Goal: Task Accomplishment & Management: Use online tool/utility

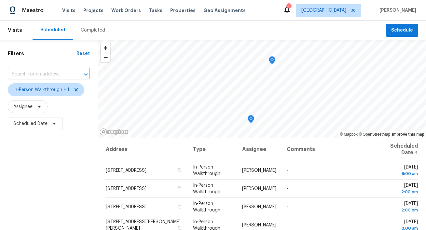
scroll to position [66, 0]
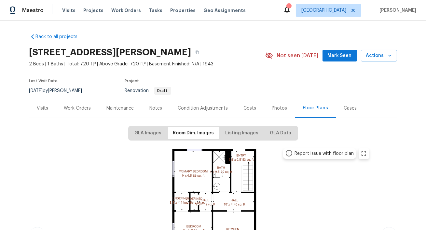
click at [82, 111] on div "Work Orders" at bounding box center [77, 108] width 27 height 7
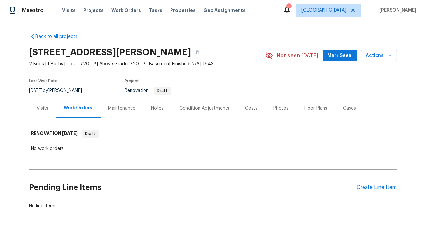
scroll to position [23, 0]
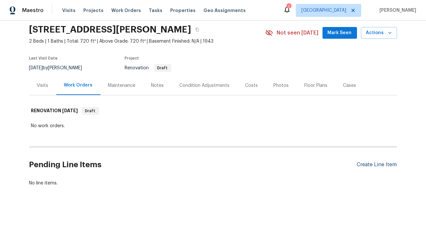
click at [375, 167] on div "Create Line Item" at bounding box center [377, 165] width 40 height 6
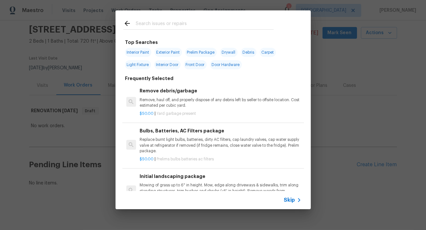
click at [160, 22] on input "text" at bounding box center [205, 25] width 138 height 10
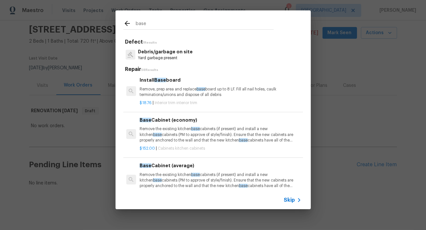
scroll to position [0, 0]
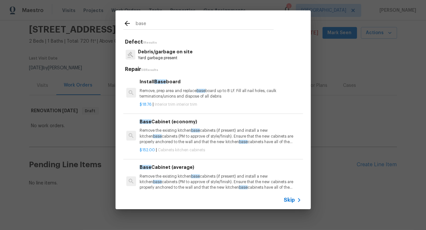
type input "base"
click at [227, 99] on p "Remove, prep area and replace base board up to 8 LF. Fill all nail holes, caulk…" at bounding box center [220, 93] width 161 height 11
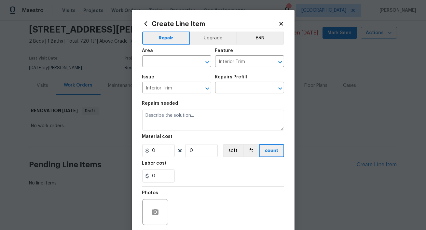
type input "Install Baseboard $18.76"
type textarea "Remove, prep area and replace baseboard up to 8 LF. Fill all nail holes, caulk …"
type input "18.76"
type input "1"
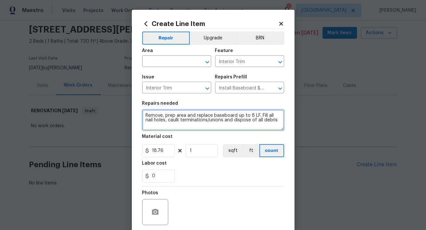
click at [257, 115] on textarea "Remove, prep area and replace baseboard up to 8 LF. Fill all nail holes, caulk …" at bounding box center [213, 120] width 142 height 21
click at [143, 115] on textarea "Remove, prep area and replace baseboard up. Fill all nail holes, caulk terminat…" at bounding box center [213, 120] width 142 height 21
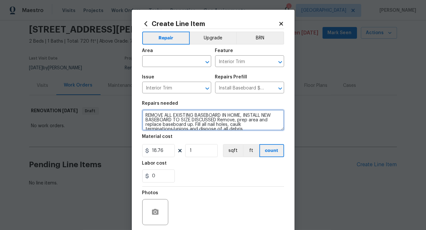
type textarea "REMOVE ALL EXISTING BASEBOARD IN HOME, INSTALL NEW BASEBOARD TO SIZE DISCUSSED …"
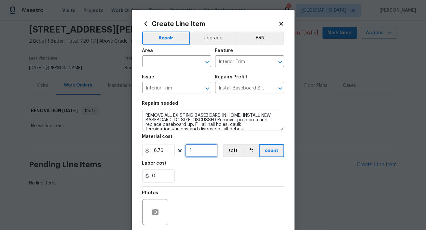
click at [197, 153] on input "1" at bounding box center [201, 150] width 33 height 13
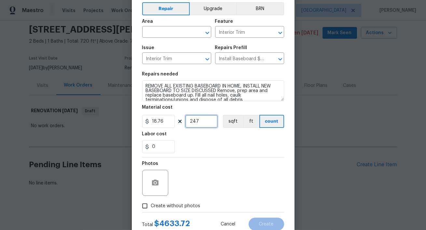
scroll to position [50, 0]
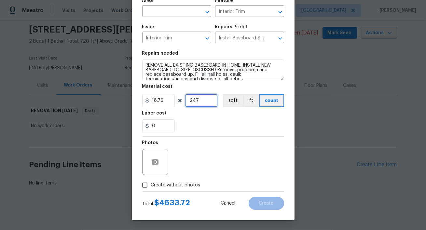
type input "247"
drag, startPoint x: 167, startPoint y: 101, endPoint x: 162, endPoint y: 102, distance: 5.1
click at [162, 102] on input "18.76" at bounding box center [158, 100] width 33 height 13
click at [254, 104] on button "ft" at bounding box center [251, 100] width 16 height 13
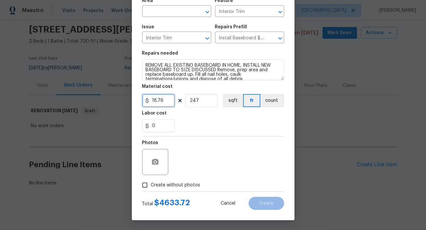
click at [164, 102] on input "18.76" at bounding box center [158, 100] width 33 height 13
click at [199, 103] on input "247" at bounding box center [201, 100] width 33 height 13
click at [166, 101] on input "2" at bounding box center [158, 100] width 33 height 13
click at [199, 125] on div "0" at bounding box center [213, 125] width 142 height 13
click at [166, 102] on input "2.75" at bounding box center [158, 100] width 33 height 13
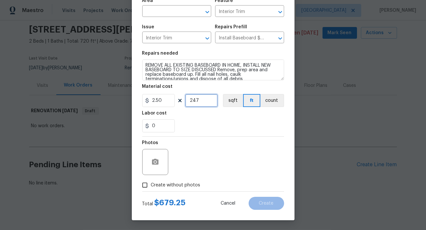
type input "2.5"
click at [190, 145] on div "Photos" at bounding box center [213, 158] width 142 height 42
click at [145, 186] on input "Create without photos" at bounding box center [145, 185] width 12 height 12
checkbox input "true"
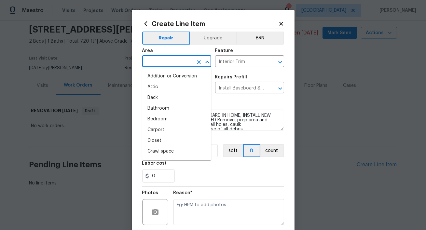
click at [176, 63] on input "text" at bounding box center [167, 62] width 51 height 10
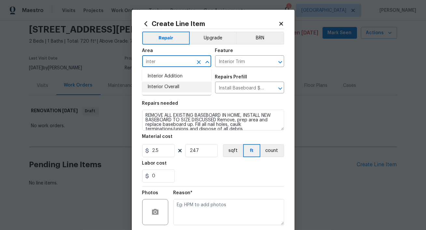
click at [172, 88] on li "Interior Overall" at bounding box center [176, 87] width 69 height 11
type input "Interior Overall"
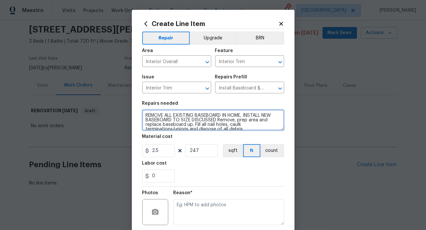
click at [145, 115] on textarea "REMOVE ALL EXISTING BASEBOARD IN HOME, INSTALL NEW BASEBOARD TO SIZE DISCUSSED …" at bounding box center [213, 120] width 142 height 21
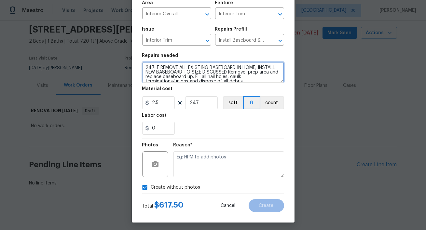
scroll to position [50, 0]
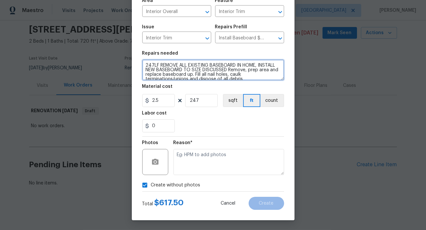
type textarea "247LF REMOVE ALL EXISTING BASEBOARD IN HOME, INSTALL NEW BASEBOARD TO SIZE DISC…"
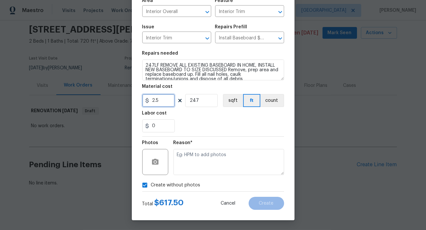
click at [162, 103] on input "2.5" at bounding box center [158, 100] width 33 height 13
type input "2.25"
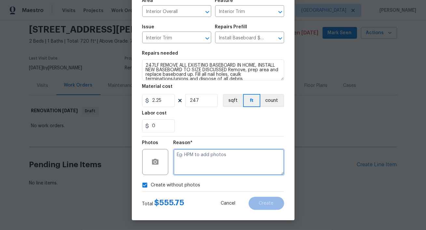
click at [199, 162] on textarea at bounding box center [228, 162] width 111 height 26
click at [228, 162] on textarea at bounding box center [228, 162] width 111 height 26
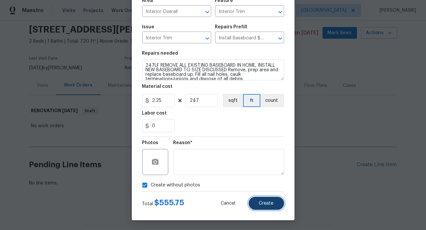
click at [271, 206] on span "Create" at bounding box center [266, 203] width 15 height 5
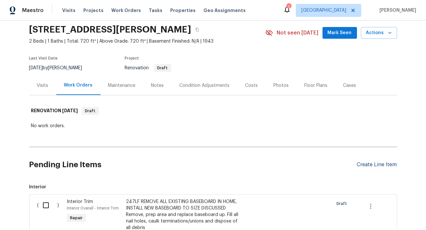
click at [368, 165] on div "Create Line Item" at bounding box center [377, 165] width 40 height 6
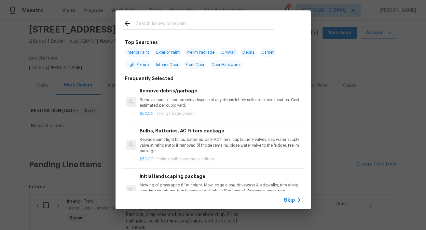
click at [175, 30] on div at bounding box center [198, 23] width 166 height 26
click at [175, 27] on input "text" at bounding box center [205, 25] width 138 height 10
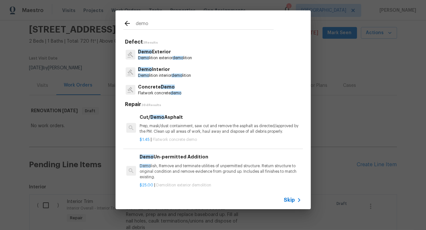
type input "demo"
click at [174, 76] on span "demo" at bounding box center [176, 76] width 11 height 4
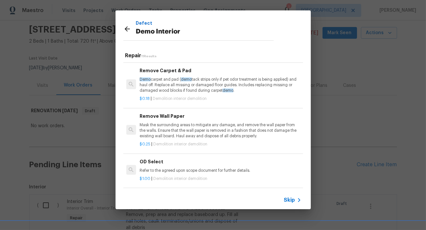
scroll to position [34, 0]
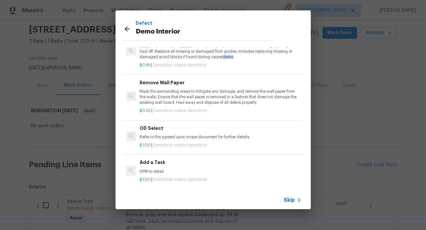
click at [167, 156] on div "Add a Task HPM to detail $1.00 | Demolition interior demolition" at bounding box center [213, 171] width 182 height 36
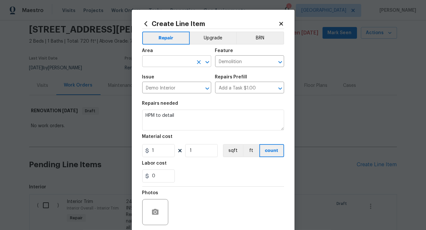
click at [171, 63] on input "text" at bounding box center [167, 62] width 51 height 10
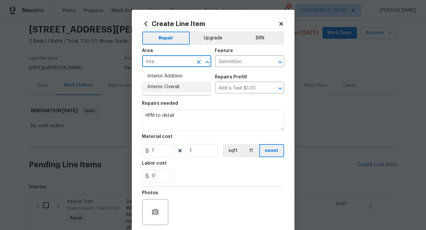
click at [170, 88] on li "Interior Overall" at bounding box center [176, 87] width 69 height 11
type input "Interior Overall"
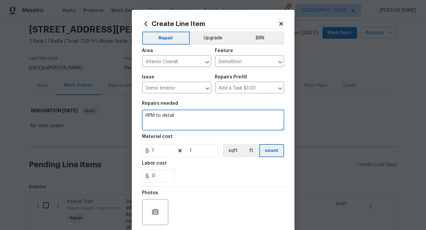
drag, startPoint x: 185, startPoint y: 114, endPoint x: 114, endPoint y: 112, distance: 70.9
click at [114, 112] on div "Create Line Item Repair Upgrade BRN Area Interior Overall ​ Feature Demolition …" at bounding box center [213, 115] width 426 height 230
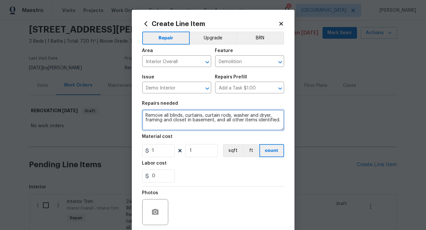
type textarea "Remove all blinds, curtains, curtain rods, washer and dryer, framing and closet…"
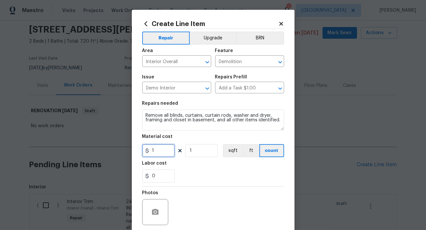
click at [156, 153] on input "1" at bounding box center [158, 150] width 33 height 13
type input "300"
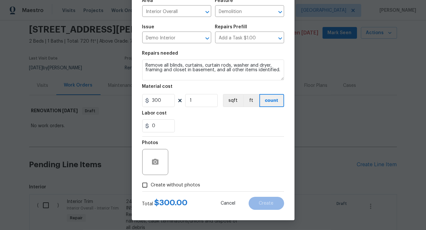
click at [144, 187] on input "Create without photos" at bounding box center [145, 185] width 12 height 12
checkbox input "true"
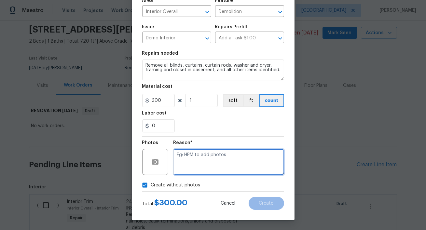
click at [207, 158] on textarea at bounding box center [228, 162] width 111 height 26
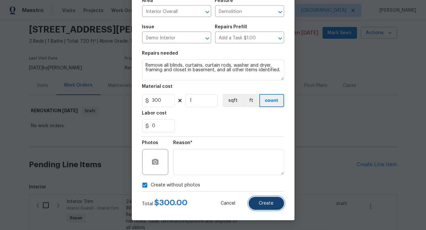
click at [269, 204] on span "Create" at bounding box center [266, 203] width 15 height 5
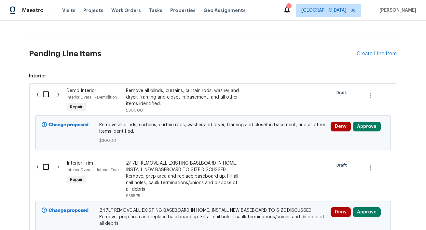
scroll to position [163, 0]
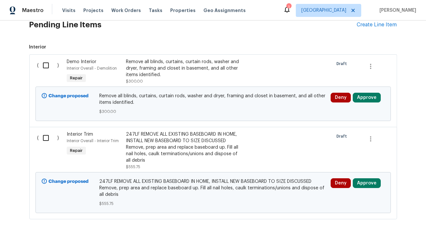
click at [190, 139] on div "247LF REMOVE ALL EXISTING BASEBOARD IN HOME, INSTALL NEW BASEBOARD TO SIZE DISC…" at bounding box center [183, 147] width 115 height 33
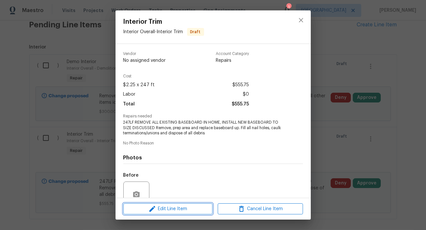
click at [168, 212] on span "Edit Line Item" at bounding box center [167, 209] width 85 height 8
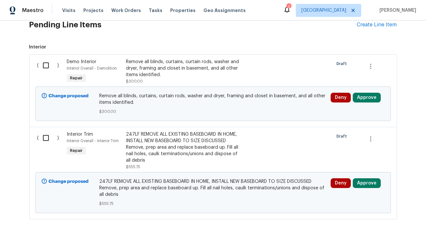
click at [306, 119] on body "Maestro Visits Projects Work Orders Tasks Properties Geo Assignments 1 [GEOGRAP…" at bounding box center [213, 115] width 426 height 230
click at [151, 65] on div "Remove all blinds, curtains, curtain rods, washer and dryer, framing and closet…" at bounding box center [183, 69] width 115 height 20
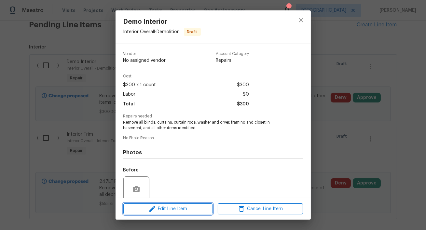
click at [152, 207] on icon "button" at bounding box center [152, 209] width 6 height 6
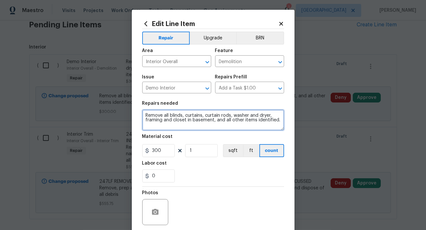
click at [171, 115] on textarea "Remove all blinds, curtains, curtain rods, washer and dryer, framing and closet…" at bounding box center [213, 120] width 142 height 21
type textarea "Remove all flooring, blinds, curtains, curtain rods, washer and dryer, framing …"
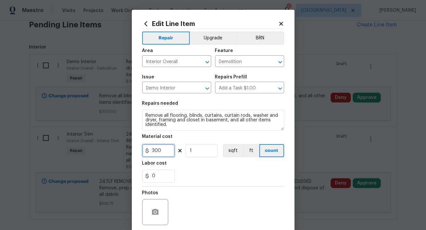
click at [156, 152] on input "300" at bounding box center [158, 150] width 33 height 13
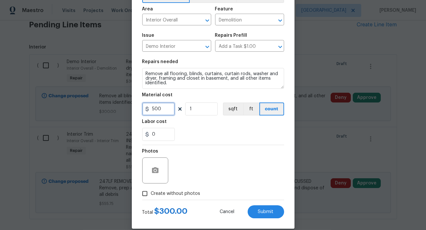
type input "500"
click at [156, 198] on label "Create without photos" at bounding box center [170, 193] width 62 height 12
click at [151, 198] on input "Create without photos" at bounding box center [145, 193] width 12 height 12
checkbox input "true"
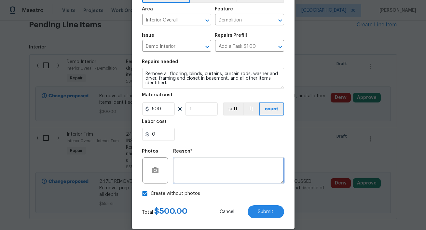
click at [221, 174] on textarea at bounding box center [228, 170] width 111 height 26
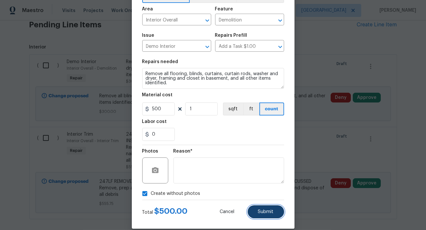
click at [264, 212] on span "Submit" at bounding box center [266, 212] width 16 height 5
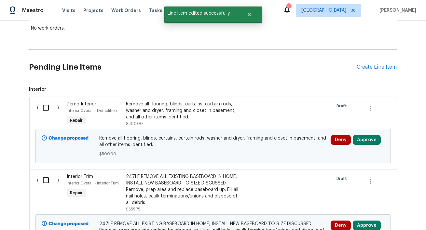
scroll to position [115, 0]
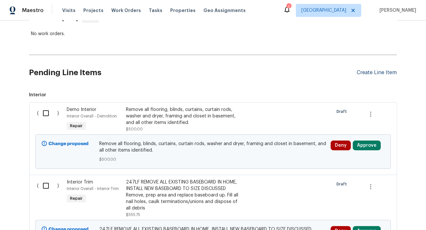
click at [382, 71] on div "Create Line Item" at bounding box center [377, 73] width 40 height 6
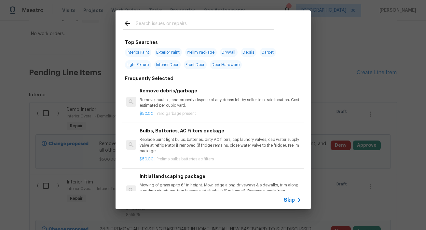
click at [164, 25] on input "text" at bounding box center [205, 25] width 138 height 10
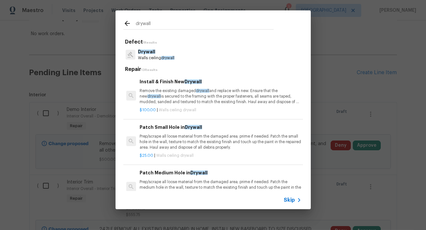
type input "drywall"
click at [174, 97] on p "Remove the existing damaged drywall and replace with new. Ensure that the new d…" at bounding box center [220, 96] width 161 height 17
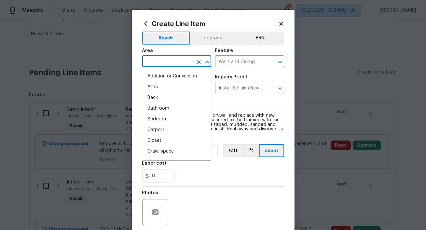
click at [162, 61] on input "text" at bounding box center [167, 62] width 51 height 10
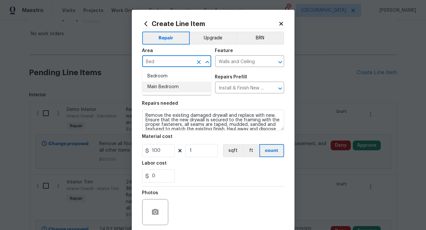
click at [160, 88] on li "Main Bedroom" at bounding box center [176, 87] width 69 height 11
type input "Main Bedroom"
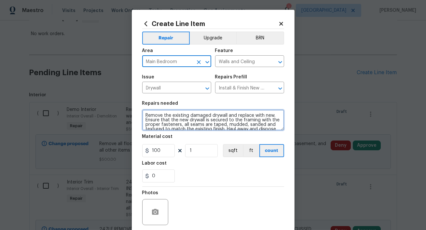
click at [144, 115] on textarea "Remove the existing damaged drywall and replace with new. Ensure that the new d…" at bounding box center [213, 120] width 142 height 21
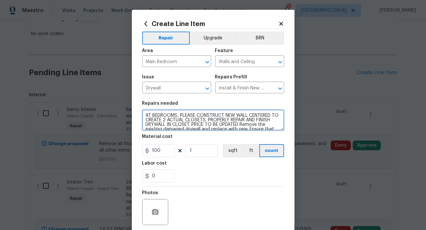
type textarea "AT BEDROOMS, PLEASE CONSTRUCT NEW WALL CENTERED TO CREATE 2 ACTUAL CLOSETS. PRO…"
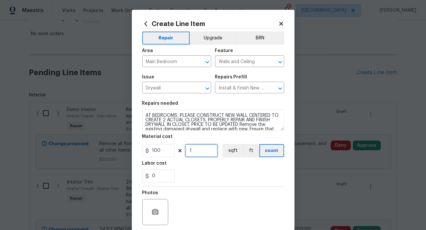
click at [204, 152] on input "1" at bounding box center [201, 150] width 33 height 13
drag, startPoint x: 163, startPoint y: 152, endPoint x: 145, endPoint y: 152, distance: 17.9
click at [145, 152] on div "100" at bounding box center [158, 150] width 33 height 13
type input "500"
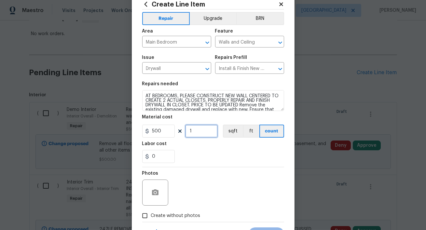
scroll to position [50, 0]
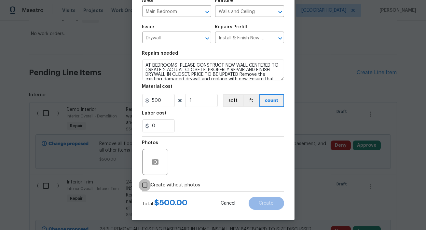
click at [149, 183] on input "Create without photos" at bounding box center [145, 185] width 12 height 12
checkbox input "true"
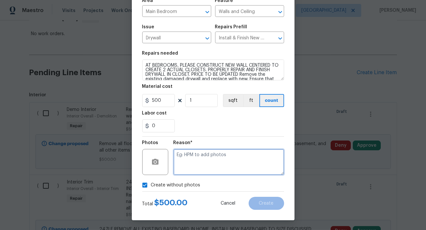
click at [211, 164] on textarea at bounding box center [228, 162] width 111 height 26
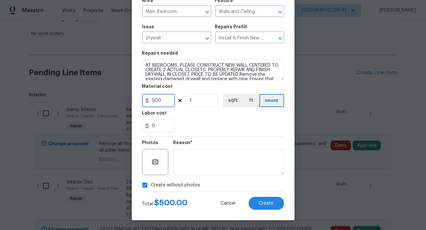
drag, startPoint x: 166, startPoint y: 102, endPoint x: 115, endPoint y: 99, distance: 51.8
click at [115, 99] on div "Create Line Item Repair Upgrade BRN Area Main Bedroom ​ Feature Walls and Ceili…" at bounding box center [213, 115] width 426 height 230
type input "400"
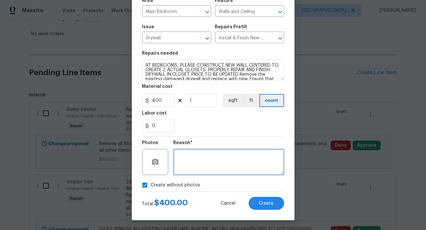
click at [196, 169] on textarea at bounding box center [228, 162] width 111 height 26
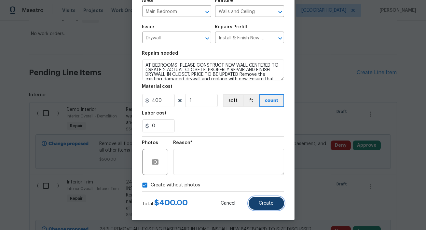
click at [266, 206] on span "Create" at bounding box center [266, 203] width 15 height 5
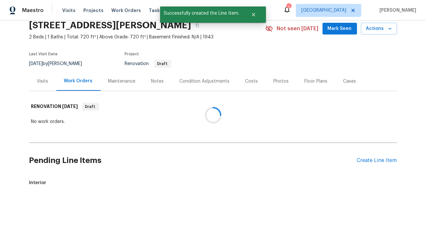
scroll to position [115, 0]
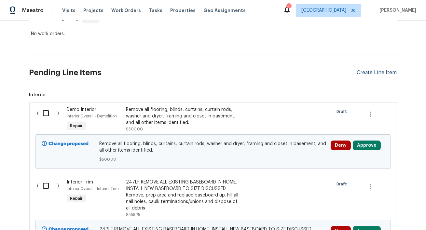
click at [373, 73] on div "Create Line Item" at bounding box center [377, 73] width 40 height 6
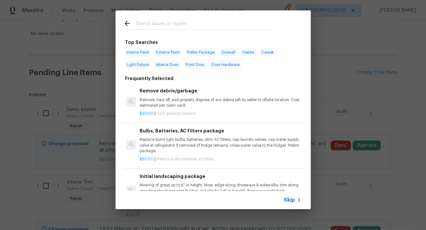
click at [200, 25] on input "text" at bounding box center [205, 25] width 138 height 10
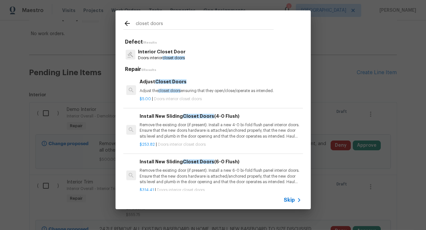
type input "closet doors"
click at [175, 58] on span "closet doors" at bounding box center [173, 58] width 22 height 4
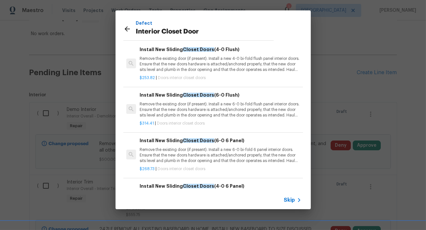
scroll to position [0, 0]
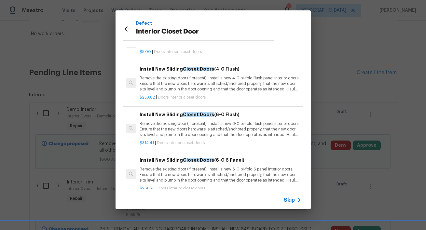
click at [127, 27] on icon at bounding box center [127, 28] width 5 height 5
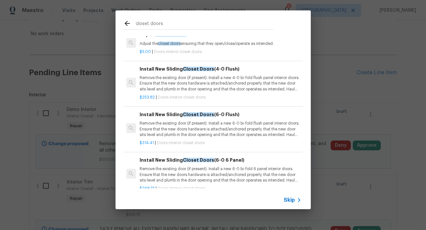
click at [159, 24] on input "closet doors" at bounding box center [205, 25] width 138 height 10
type input "s"
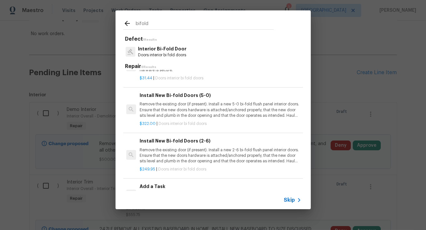
scroll to position [24, 0]
type input "bifold"
click at [207, 162] on p "Remove the existing door (if present). Install a new 2-6 bi-fold flush panel in…" at bounding box center [220, 155] width 161 height 17
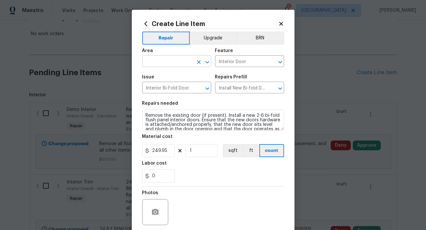
click at [174, 64] on input "text" at bounding box center [167, 62] width 51 height 10
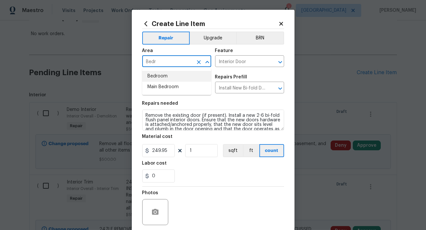
click at [172, 75] on li "Bedroom" at bounding box center [176, 76] width 69 height 11
type input "Bedroom"
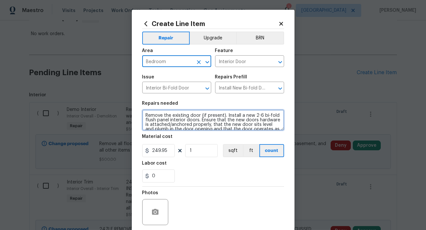
click at [144, 117] on textarea "Remove the existing door (if present). Install a new 2-6 bi-fold flush panel in…" at bounding box center [213, 120] width 142 height 21
click at [152, 115] on textarea "AT BEDROOM AND Remove the existing door (if present). Install a new 2-6 bi-fold…" at bounding box center [213, 120] width 142 height 21
click at [179, 117] on textarea "AT 2 BEDROOM AND Remove the existing door (if present). Install a new 2-6 bi-fo…" at bounding box center [213, 120] width 142 height 21
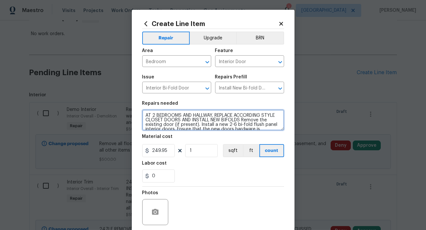
type textarea "AT 2 BEDROOMS AND HALLWAY, REPLACE ACCORDING STYLE CLOSET DOORS AND INSTALL NEW…"
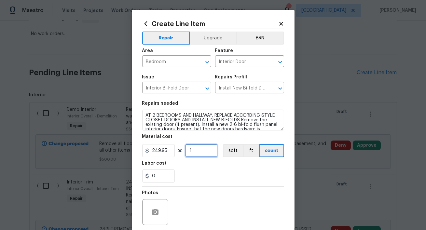
click at [202, 154] on input "1" at bounding box center [201, 150] width 33 height 13
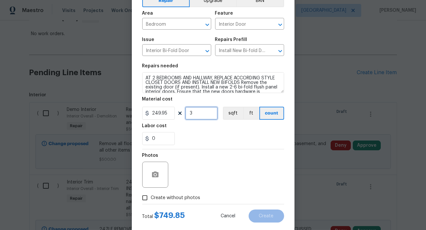
scroll to position [50, 0]
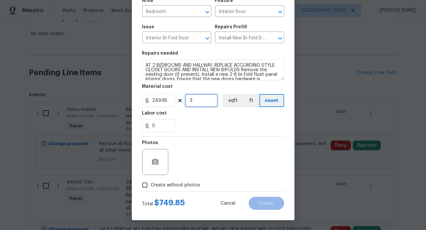
type input "3"
click at [143, 187] on input "Create without photos" at bounding box center [145, 185] width 12 height 12
checkbox input "true"
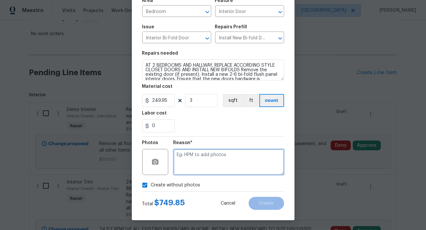
click at [219, 163] on textarea at bounding box center [228, 162] width 111 height 26
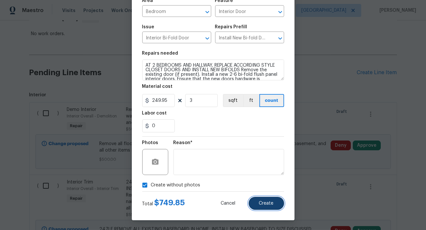
click at [267, 203] on span "Create" at bounding box center [266, 203] width 15 height 5
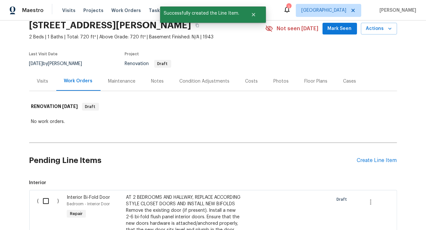
scroll to position [115, 0]
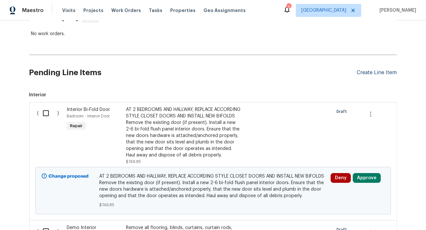
click at [378, 74] on div "Create Line Item" at bounding box center [377, 73] width 40 height 6
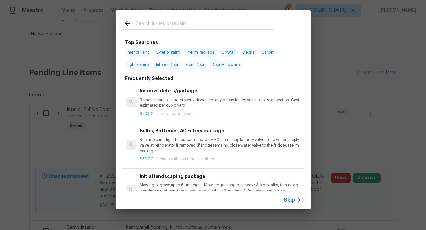
click at [156, 28] on input "text" at bounding box center [205, 25] width 138 height 10
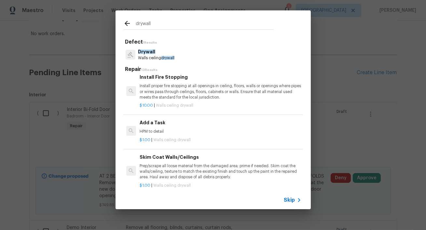
scroll to position [228, 0]
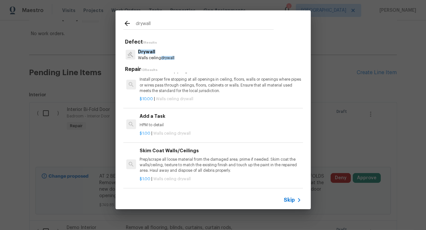
type input "drywall"
click at [179, 129] on div "$1.00 | Walls ceiling drywall" at bounding box center [220, 132] width 161 height 8
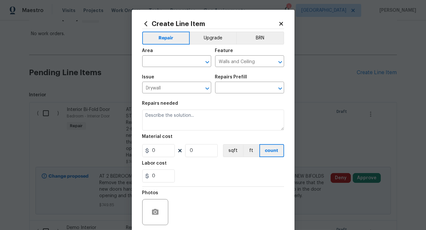
type input "Add a Task $1.00"
type textarea "HPM to detail"
type input "1"
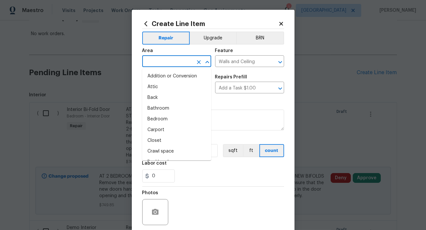
click at [179, 59] on input "text" at bounding box center [167, 62] width 51 height 10
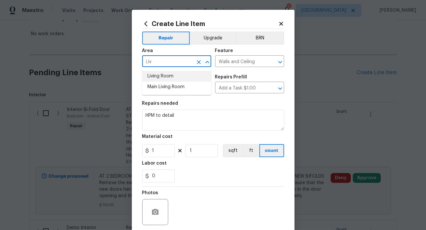
click at [170, 75] on li "Living Room" at bounding box center [176, 76] width 69 height 11
type input "Living Room"
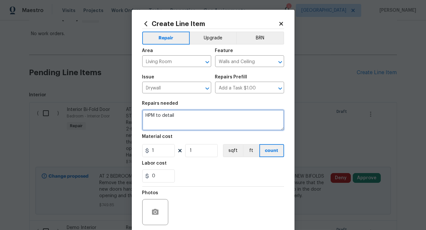
drag, startPoint x: 182, startPoint y: 117, endPoint x: 108, endPoint y: 113, distance: 74.0
click at [108, 113] on div "Create Line Item Repair Upgrade BRN Area Living Room ​ Feature Walls and Ceilin…" at bounding box center [213, 115] width 426 height 230
click at [229, 120] on textarea "Please reapair drywall tape lines in living area at ceiling and walls. Repair d…" at bounding box center [213, 120] width 142 height 21
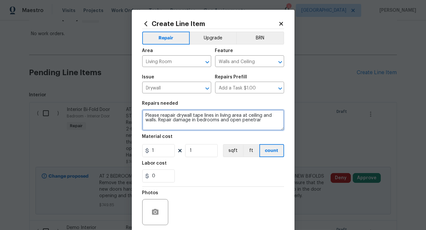
click at [263, 120] on textarea "Please reapair drywall tape lines in living area at ceiling and walls. Repair d…" at bounding box center [213, 120] width 142 height 21
type textarea "Please reapair drywall tape lines in living area at ceiling and walls. Repair d…"
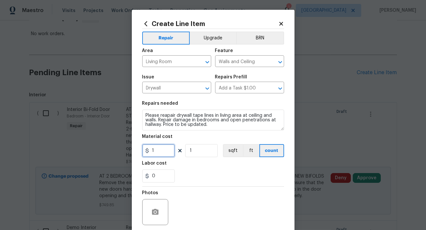
click at [164, 154] on input "1" at bounding box center [158, 150] width 33 height 13
type input "0"
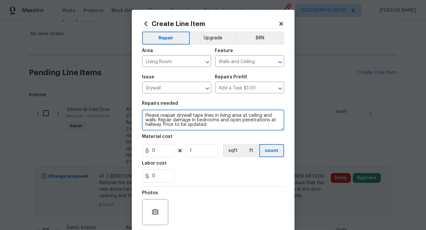
click at [164, 127] on textarea "Please reapair drywall tape lines in living area at ceiling and walls. Repair d…" at bounding box center [213, 120] width 142 height 21
type textarea "Please reapair drywall tape lines in living area at ceiling and walls. Repair d…"
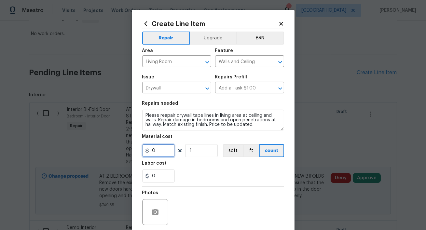
click at [157, 149] on input "0" at bounding box center [158, 150] width 33 height 13
type input "500"
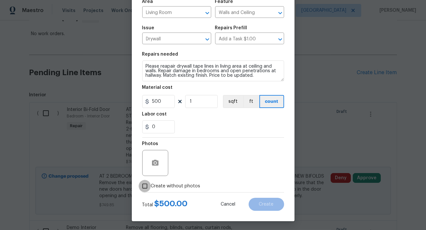
click at [146, 188] on input "Create without photos" at bounding box center [145, 186] width 12 height 12
checkbox input "true"
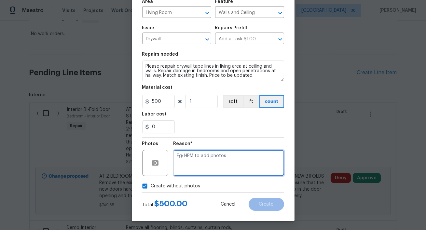
click at [231, 160] on textarea at bounding box center [228, 163] width 111 height 26
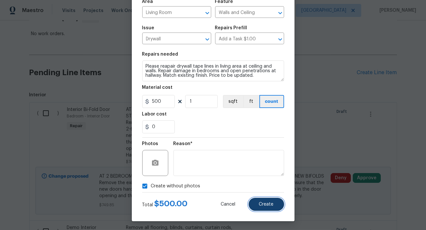
click at [270, 204] on span "Create" at bounding box center [266, 204] width 15 height 5
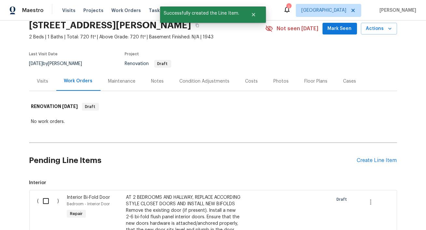
scroll to position [115, 0]
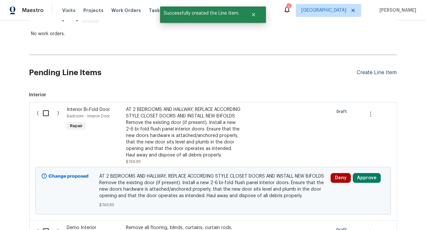
click at [368, 74] on div "Create Line Item" at bounding box center [377, 73] width 40 height 6
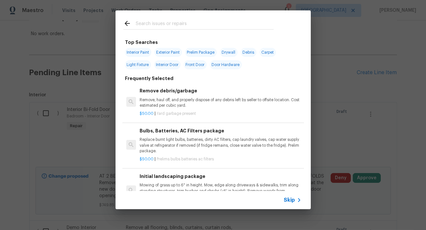
click at [215, 22] on input "text" at bounding box center [205, 25] width 138 height 10
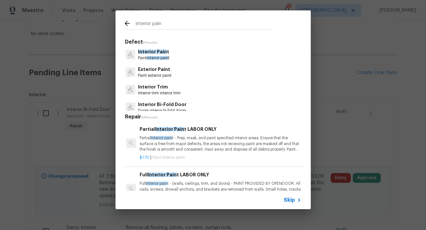
type input "interior pain"
click at [163, 54] on p "Interior Pain t" at bounding box center [154, 51] width 32 height 7
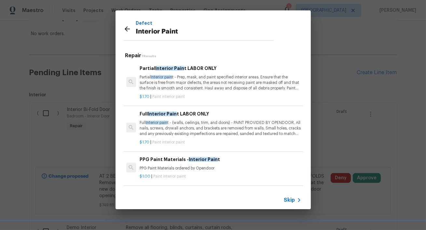
click at [196, 83] on p "Partial Interior pain t - Prep, mask, and paint specified interior areas. Ensur…" at bounding box center [220, 83] width 161 height 17
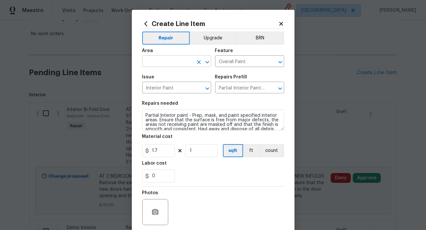
click at [180, 60] on input "text" at bounding box center [167, 62] width 51 height 10
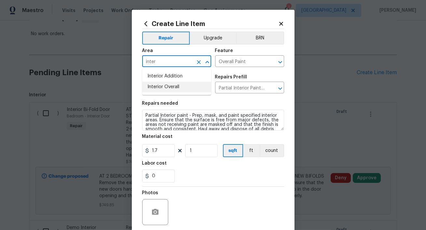
click at [175, 85] on li "Interior Overall" at bounding box center [176, 87] width 69 height 11
type input "Interior Overall"
click at [199, 146] on input "1" at bounding box center [201, 150] width 33 height 13
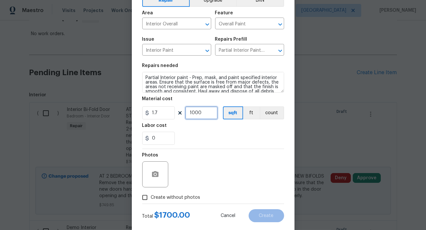
scroll to position [18, 0]
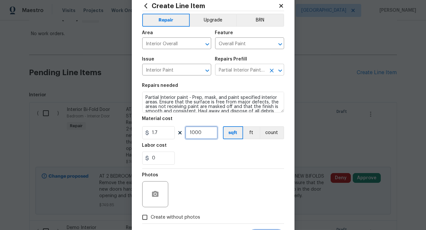
type input "1000"
click at [228, 68] on input "Partial Interior Paint LABOR ONLY $1.70" at bounding box center [240, 70] width 51 height 10
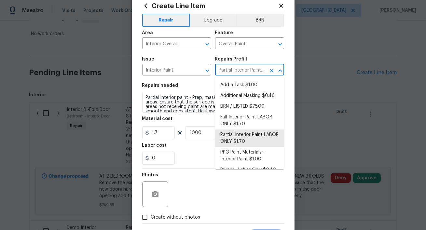
click at [273, 72] on icon "Clear" at bounding box center [272, 71] width 4 height 4
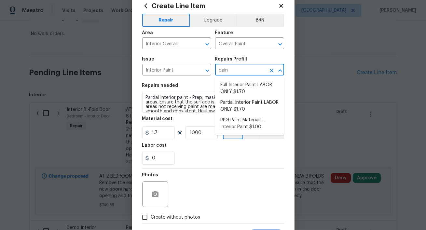
type input "paint"
click at [256, 88] on li "Full Interior Paint LABOR ONLY $1.70" at bounding box center [249, 89] width 69 height 18
type input "Full Interior Paint LABOR ONLY $1.70"
type textarea "Full Interior paint - (walls, ceilings, trim, and doors) - PAINT PROVIDED BY OP…"
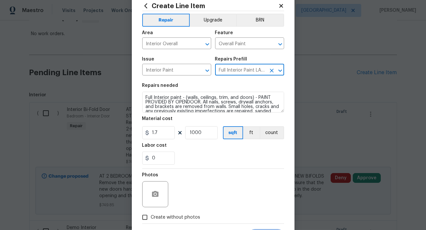
scroll to position [50, 0]
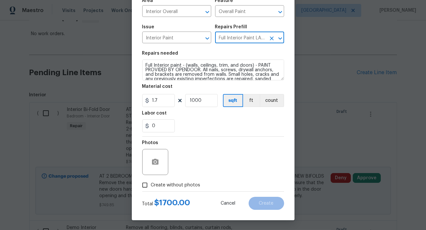
type input "Full Interior Paint LABOR ONLY $1.70"
click at [152, 186] on span "Create without photos" at bounding box center [175, 185] width 49 height 7
click at [151, 186] on input "Create without photos" at bounding box center [145, 185] width 12 height 12
checkbox input "true"
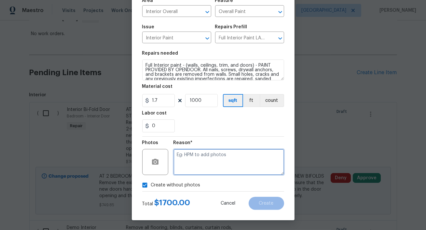
click at [237, 155] on textarea at bounding box center [228, 162] width 111 height 26
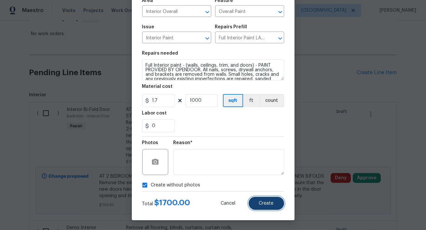
click at [265, 200] on button "Create" at bounding box center [266, 203] width 35 height 13
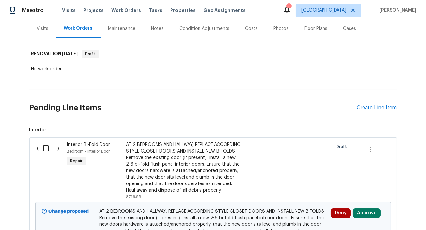
scroll to position [0, 0]
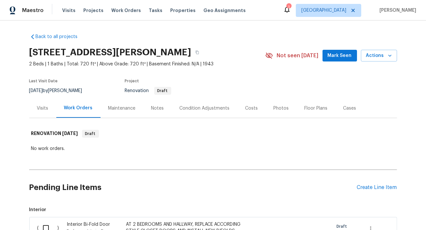
click at [307, 109] on div "Floor Plans" at bounding box center [316, 108] width 23 height 7
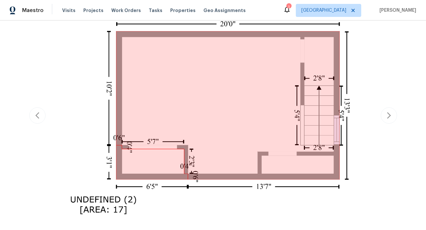
scroll to position [230, 0]
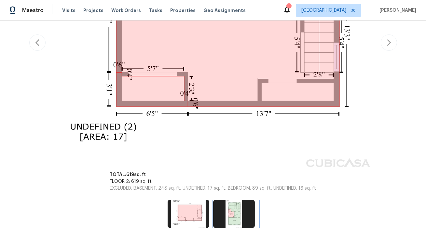
click at [231, 213] on img at bounding box center [234, 214] width 42 height 28
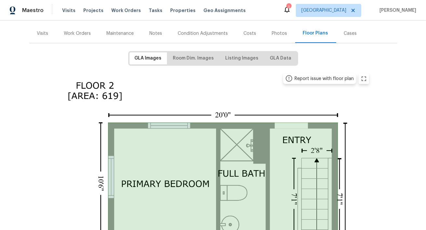
scroll to position [0, 0]
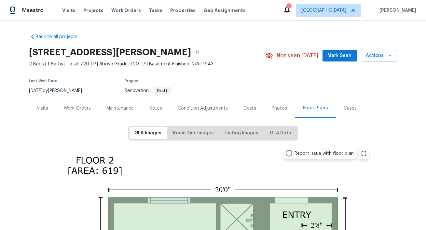
click at [82, 109] on div "Work Orders" at bounding box center [77, 108] width 27 height 7
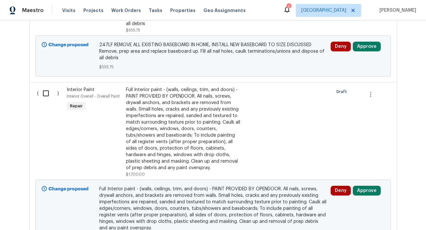
scroll to position [423, 0]
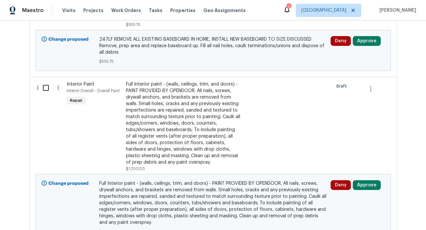
click at [182, 135] on div "Full Interior paint - (walls, ceilings, trim, and doors) - PAINT PROVIDED BY OP…" at bounding box center [183, 123] width 115 height 85
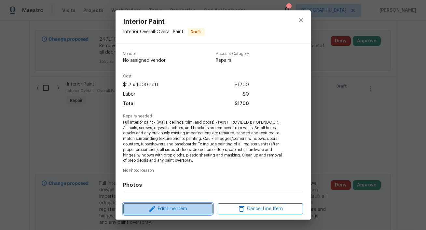
click at [179, 210] on span "Edit Line Item" at bounding box center [167, 209] width 85 height 8
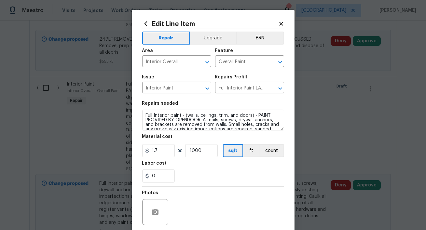
scroll to position [50, 0]
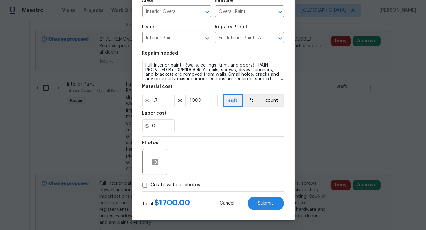
click at [191, 185] on span "Create without photos" at bounding box center [175, 185] width 49 height 7
click at [151, 185] on input "Create without photos" at bounding box center [145, 185] width 12 height 12
checkbox input "true"
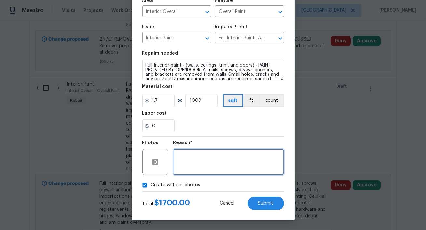
click at [221, 165] on textarea at bounding box center [228, 162] width 111 height 26
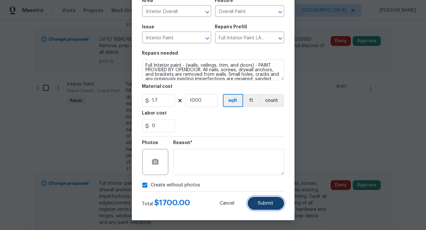
click at [269, 202] on span "Submit" at bounding box center [266, 203] width 16 height 5
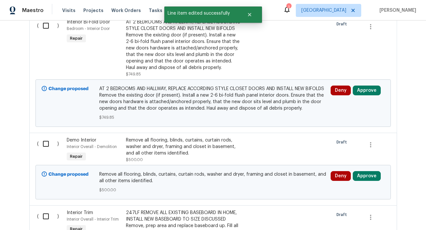
scroll to position [29, 0]
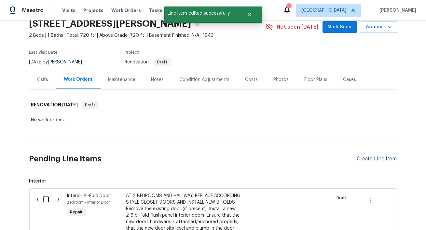
click at [369, 158] on div "Create Line Item" at bounding box center [377, 159] width 40 height 6
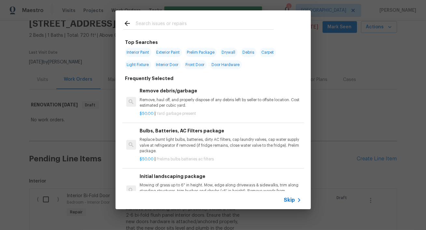
click at [181, 28] on input "text" at bounding box center [205, 25] width 138 height 10
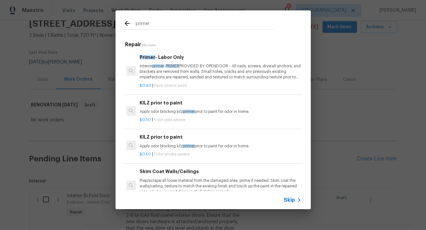
type input "primer"
click at [207, 74] on p "Interior primer - PRIMER PROVIDED BY OPENDOOR - All nails, screws, drywall anch…" at bounding box center [220, 71] width 161 height 17
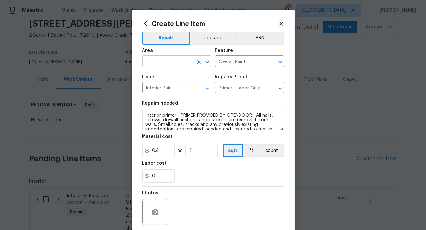
click at [178, 62] on input "text" at bounding box center [167, 62] width 51 height 10
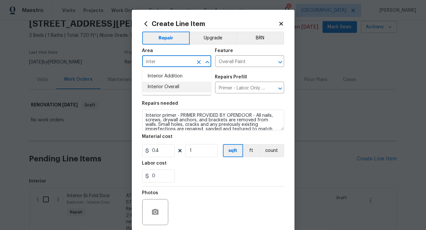
click at [171, 88] on li "Interior Overall" at bounding box center [176, 87] width 69 height 11
type input "Interior Overall"
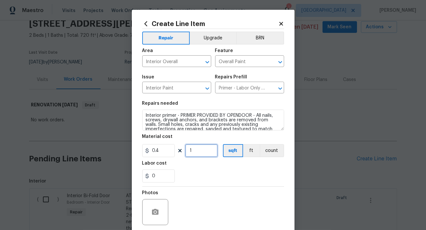
click at [204, 150] on input "1" at bounding box center [201, 150] width 33 height 13
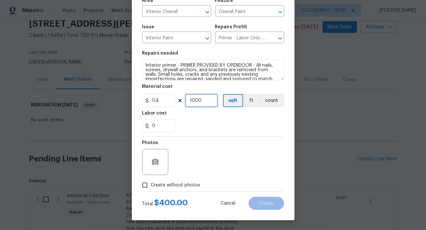
type input "1000"
click at [145, 186] on input "Create without photos" at bounding box center [145, 185] width 12 height 12
checkbox input "true"
click at [209, 175] on div "Reason*" at bounding box center [228, 158] width 111 height 42
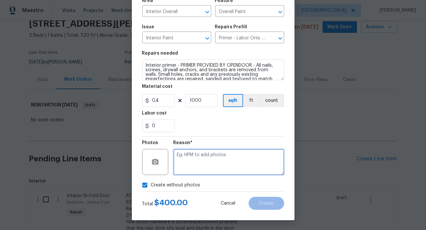
click at [217, 172] on textarea at bounding box center [228, 162] width 111 height 26
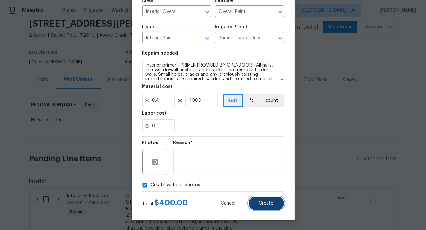
click at [266, 205] on span "Create" at bounding box center [266, 203] width 15 height 5
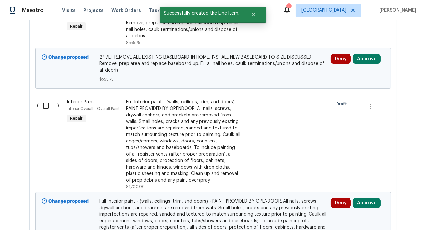
scroll to position [448, 0]
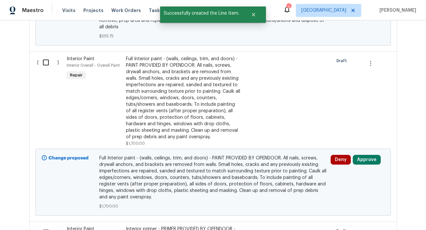
click at [184, 124] on div "Full Interior paint - (walls, ceilings, trim, and doors) - PAINT PROVIDED BY OP…" at bounding box center [183, 98] width 115 height 85
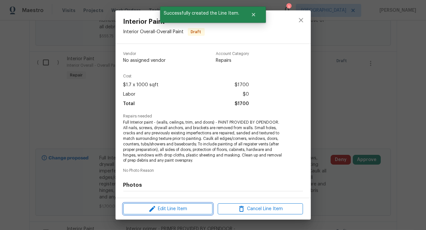
click at [177, 209] on span "Edit Line Item" at bounding box center [167, 209] width 85 height 8
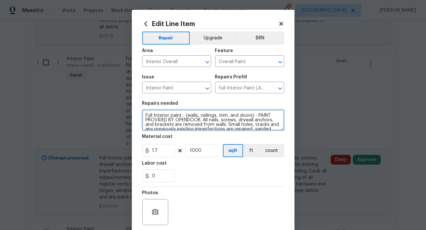
click at [180, 118] on textarea "Full Interior paint - (walls, ceilings, trim, and doors) - PAINT PROVIDED BY OP…" at bounding box center [213, 120] width 142 height 21
click at [182, 116] on textarea "Full Interior paint - (walls, ceilings, trim, and doors) - PAINT PROVIDED BY OP…" at bounding box center [213, 120] width 142 height 21
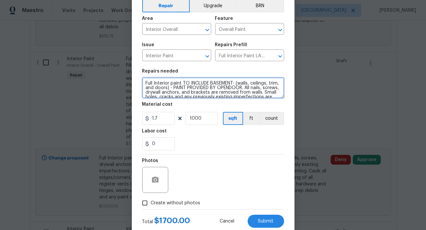
scroll to position [50, 0]
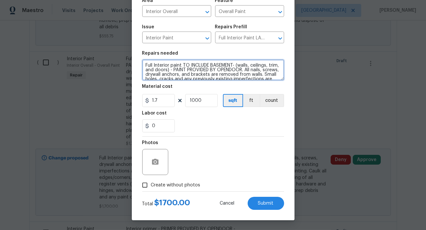
type textarea "Full Interior paint TO INCLUDE BASEMENT- (walls, ceilings, trim, and doors) - P…"
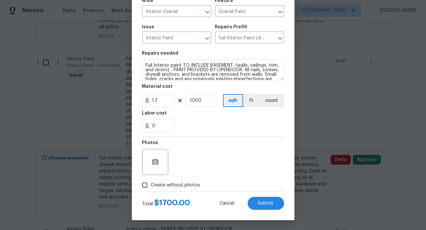
click at [168, 186] on span "Create without photos" at bounding box center [175, 185] width 49 height 7
click at [151, 186] on input "Create without photos" at bounding box center [145, 185] width 12 height 12
checkbox input "true"
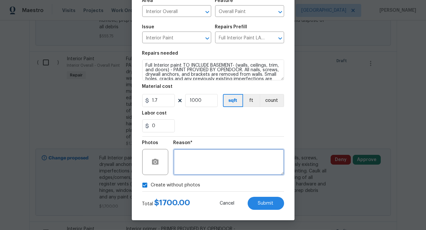
click at [195, 171] on textarea at bounding box center [228, 162] width 111 height 26
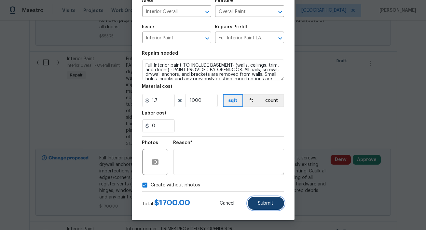
click at [254, 200] on button "Submit" at bounding box center [266, 203] width 36 height 13
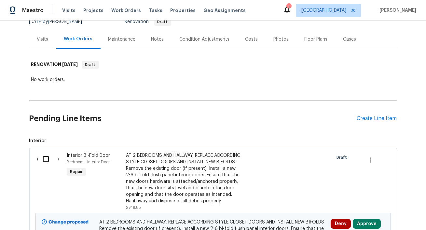
scroll to position [0, 0]
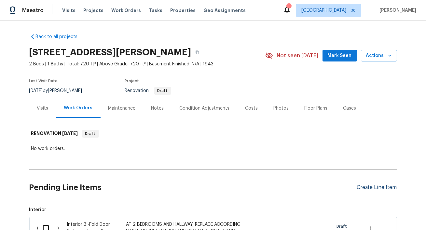
click at [370, 188] on div "Create Line Item" at bounding box center [377, 187] width 40 height 6
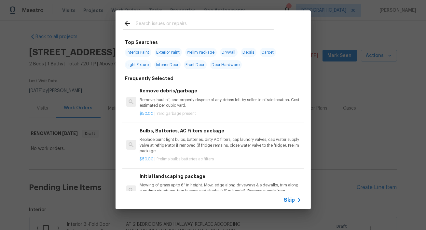
click at [174, 22] on input "text" at bounding box center [205, 25] width 138 height 10
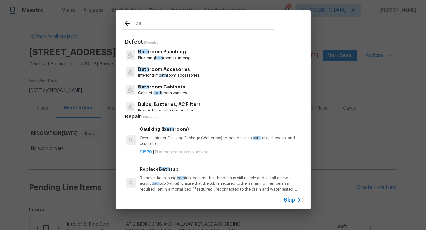
type input "b"
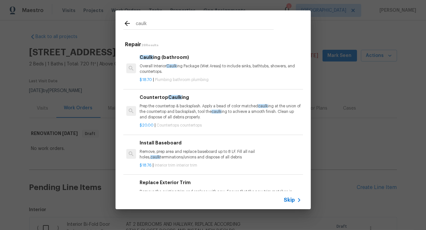
type input "caulk"
click at [189, 68] on p "Overall Interior Caulk ing Package (Wet Areas) to include sinks, bathtubs, show…" at bounding box center [220, 68] width 161 height 11
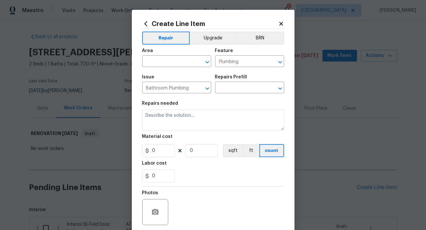
type input "Caulking (bathroom) $18.70"
type textarea "Overall Interior Caulking Package (Wet Areas) to include sinks, bathtubs, showe…"
type input "18.7"
type input "1"
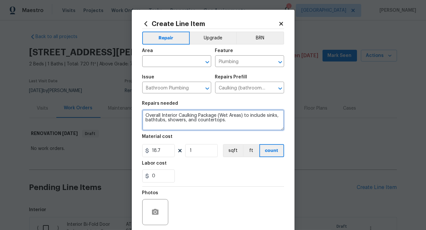
click at [143, 114] on textarea "Overall Interior Caulking Package (Wet Areas) to include sinks, bathtubs, showe…" at bounding box center [213, 120] width 142 height 21
type textarea "CAULK IN SHOWER Overall Interior Caulking Package (Wet Areas) to include sinks,…"
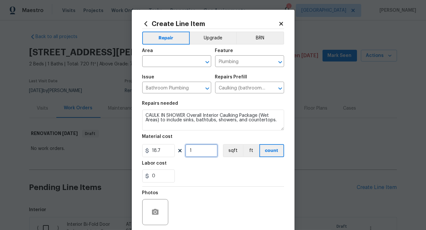
click at [197, 152] on input "1" at bounding box center [201, 150] width 33 height 13
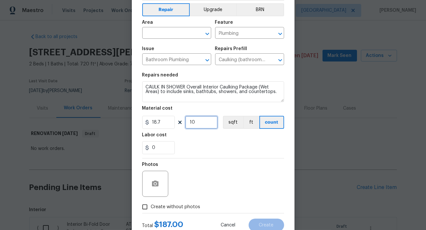
scroll to position [50, 0]
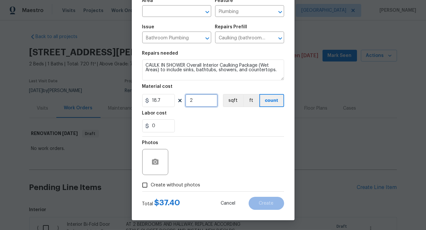
type input "2"
click at [149, 182] on input "Create without photos" at bounding box center [145, 185] width 12 height 12
checkbox input "true"
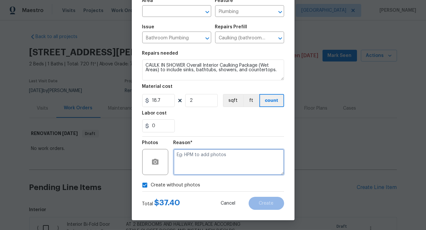
click at [223, 154] on textarea at bounding box center [228, 162] width 111 height 26
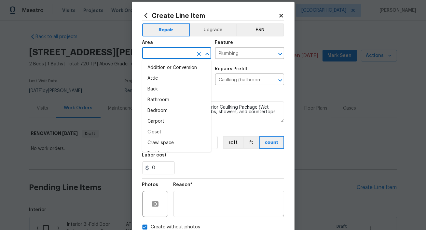
click at [180, 53] on input "text" at bounding box center [167, 54] width 51 height 10
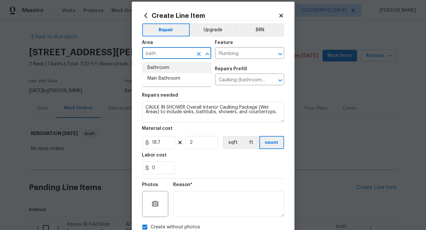
click at [171, 65] on li "Bathroom" at bounding box center [176, 67] width 69 height 11
type input "Bathroom"
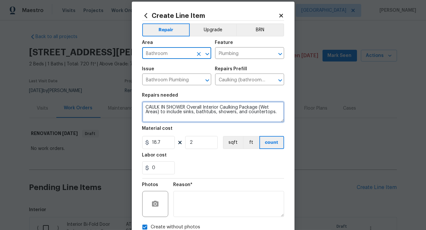
click at [187, 108] on textarea "CAULK IN SHOWER Overall Interior Caulking Package (Wet Areas) to include sinks,…" at bounding box center [213, 112] width 142 height 21
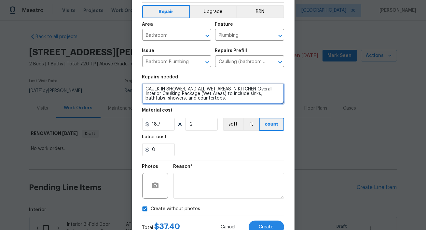
scroll to position [44, 0]
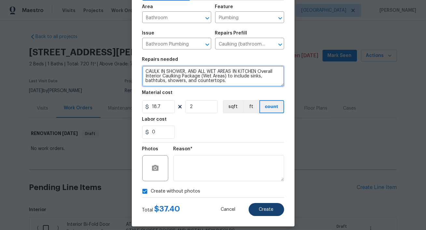
type textarea "CAULK IN SHOWER, AND ALL WET AREAS IN KITCHEN Overall Interior Caulking Package…"
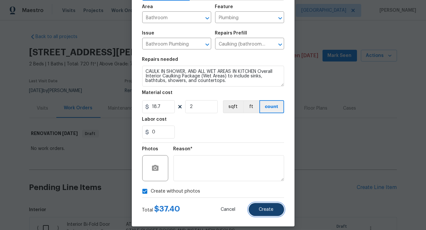
click at [265, 211] on span "Create" at bounding box center [266, 209] width 15 height 5
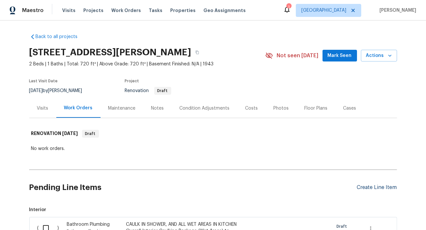
click at [380, 189] on div "Create Line Item" at bounding box center [377, 187] width 40 height 6
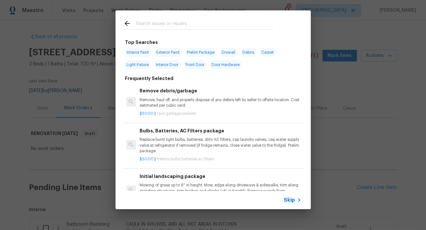
click at [159, 21] on input "text" at bounding box center [205, 25] width 138 height 10
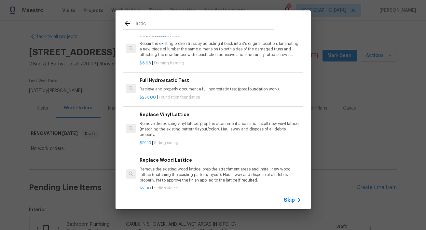
scroll to position [0, 0]
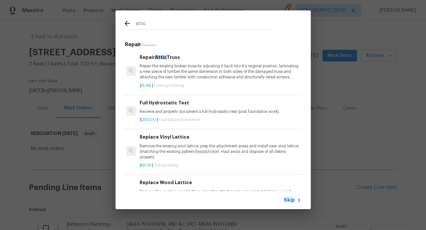
type input "attic"
click at [173, 61] on div "Repair Attic Truss Repair the existing broken truss by adjusting it back into i…" at bounding box center [220, 67] width 161 height 27
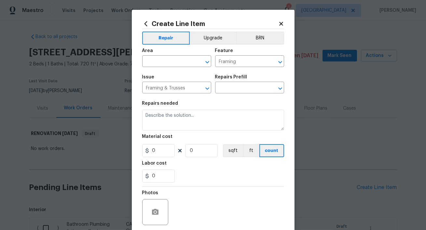
type input "Repair Attic Truss $6.98"
type textarea "Repair the existing broken truss by adjusting it back into it's original positi…"
type input "6.98"
type input "1"
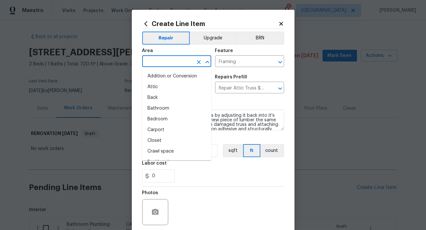
click at [177, 62] on input "text" at bounding box center [167, 62] width 51 height 10
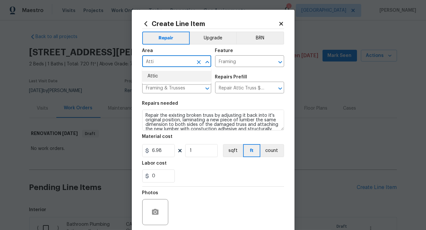
click at [177, 78] on li "Attic" at bounding box center [176, 76] width 69 height 11
type input "Attic"
click at [235, 90] on input "Repair Attic Truss $6.98" at bounding box center [240, 88] width 51 height 10
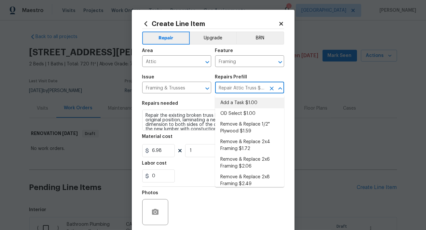
click at [238, 104] on li "Add a Task $1.00" at bounding box center [249, 103] width 69 height 11
type input "Add a Task $1.00"
type textarea "HPM to detail"
type input "1"
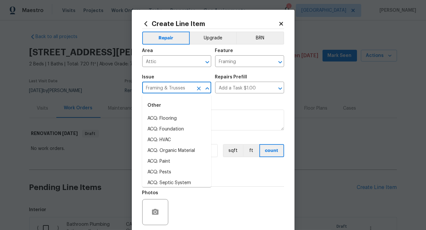
click at [187, 93] on input "Framing & Trusses" at bounding box center [167, 88] width 51 height 10
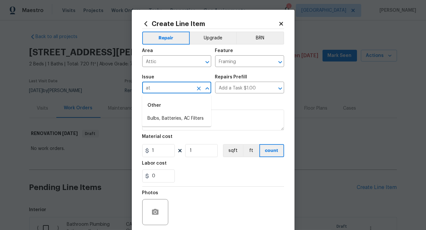
type input "a"
click at [189, 118] on li "Framing & Trusses" at bounding box center [176, 118] width 69 height 11
type input "Framing & Trusses"
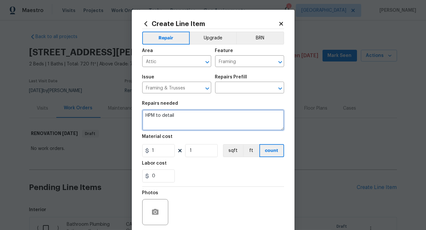
drag, startPoint x: 187, startPoint y: 115, endPoint x: 115, endPoint y: 105, distance: 72.6
click at [115, 105] on div "Create Line Item Repair Upgrade BRN Area Attic ​ Feature Framing ​ Issue Framin…" at bounding box center [213, 115] width 426 height 230
type textarea "Please inspect attic, identify any areas of concern or issues and escalate to H…"
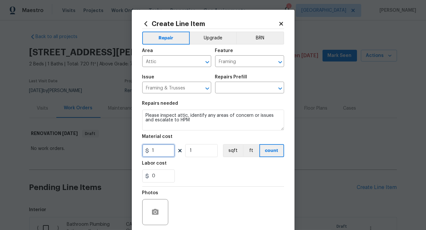
click at [162, 152] on input "1" at bounding box center [158, 150] width 33 height 13
type input "50"
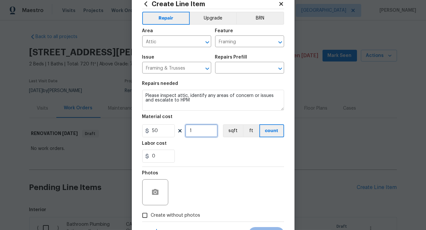
scroll to position [50, 0]
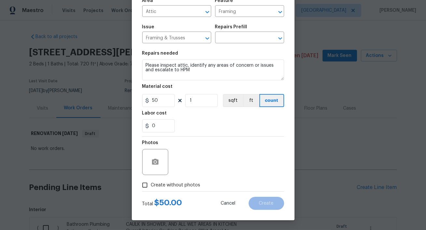
click at [146, 188] on input "Create without photos" at bounding box center [145, 185] width 12 height 12
checkbox input "true"
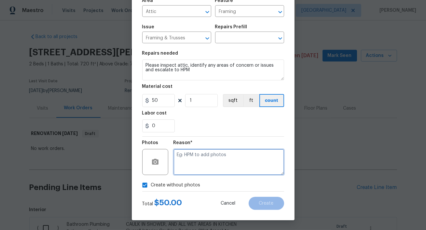
click at [212, 169] on textarea at bounding box center [228, 162] width 111 height 26
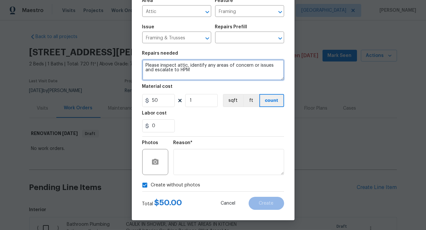
click at [194, 75] on textarea "Please inspect attic, identify any areas of concern or issues and escalate to H…" at bounding box center [213, 70] width 142 height 21
type textarea "Please inspect attic, identify any areas of concern or issues and escalate to H…"
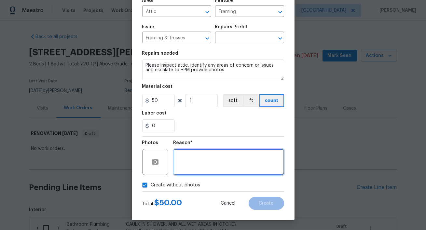
click at [224, 156] on textarea at bounding box center [228, 162] width 111 height 26
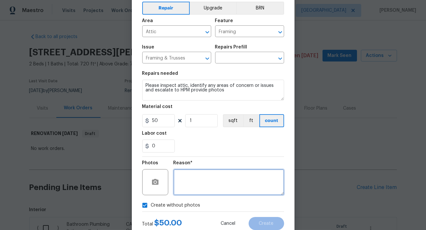
scroll to position [0, 0]
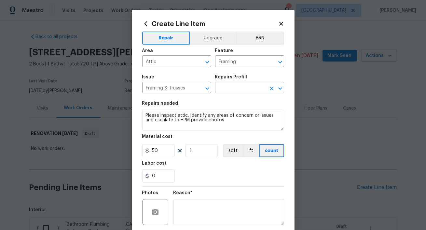
click at [243, 92] on input "text" at bounding box center [240, 88] width 51 height 10
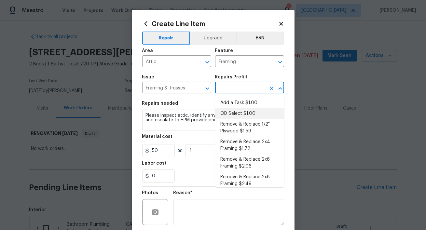
click at [191, 134] on section "Repairs needed Please inspect attic, identify any areas of concern or issues an…" at bounding box center [213, 141] width 142 height 89
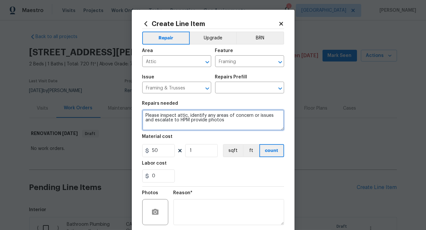
drag, startPoint x: 232, startPoint y: 119, endPoint x: 119, endPoint y: 103, distance: 114.0
click at [119, 103] on div "Create Line Item Repair Upgrade BRN Area Attic ​ Feature Framing ​ Issue Framin…" at bounding box center [213, 115] width 426 height 230
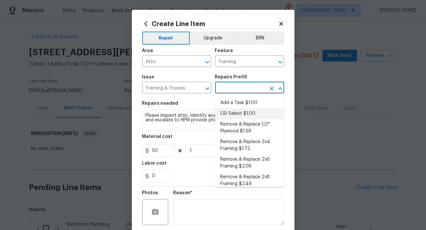
click at [238, 91] on input "text" at bounding box center [240, 88] width 51 height 10
click at [238, 100] on li "Add a Task $1.00" at bounding box center [249, 103] width 69 height 11
type input "Add a Task $1.00"
type textarea "HPM to detail"
type input "1"
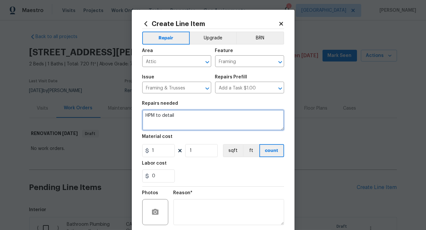
drag, startPoint x: 218, startPoint y: 117, endPoint x: 129, endPoint y: 115, distance: 88.8
click at [129, 115] on div "Create Line Item Repair Upgrade BRN Area Attic ​ Feature Framing ​ Issue Framin…" at bounding box center [213, 115] width 426 height 230
paste textarea "Please inspect attic, identify any areas of concern or issues and escalate to H…"
type textarea "Please inspect attic, identify any areas of concern or issues and escalate to H…"
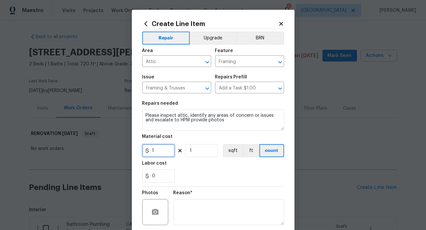
click at [165, 153] on input "1" at bounding box center [158, 150] width 33 height 13
type input "50"
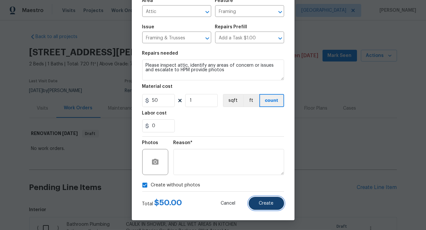
click at [260, 203] on span "Create" at bounding box center [266, 203] width 15 height 5
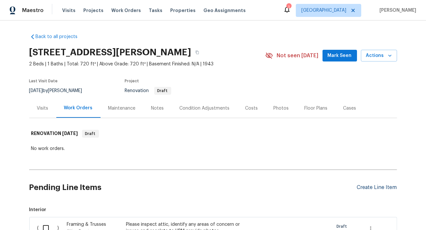
click at [376, 186] on div "Create Line Item" at bounding box center [377, 187] width 40 height 6
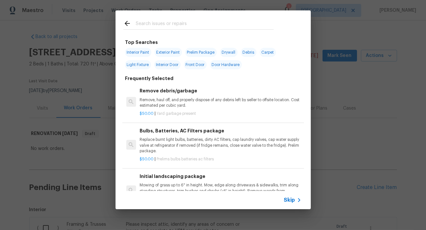
click at [170, 13] on div at bounding box center [198, 23] width 166 height 26
click at [170, 20] on input "text" at bounding box center [205, 25] width 138 height 10
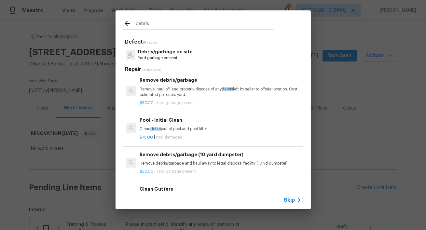
scroll to position [0, 0]
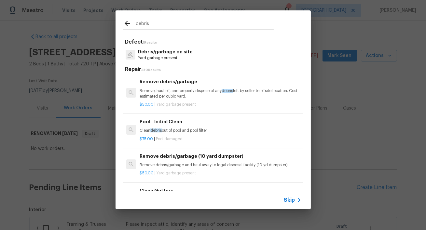
type input "debris"
click at [184, 98] on p "Remove, haul off, and properly dispose of any debris left by seller to offsite …" at bounding box center [220, 93] width 161 height 11
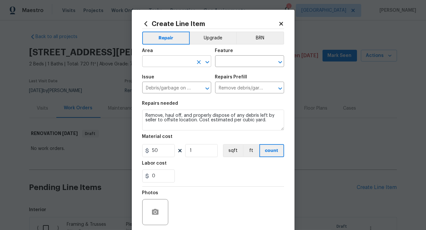
click at [170, 61] on input "text" at bounding box center [167, 62] width 51 height 10
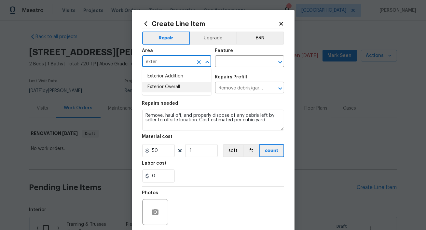
click at [168, 85] on li "Exterior Overall" at bounding box center [176, 87] width 69 height 11
type input "Exterior Overall"
click at [233, 65] on input "d" at bounding box center [240, 62] width 51 height 10
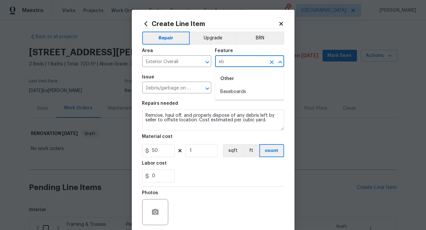
type input "e"
click at [234, 93] on li "Demolition" at bounding box center [249, 92] width 69 height 11
type input "Demolition"
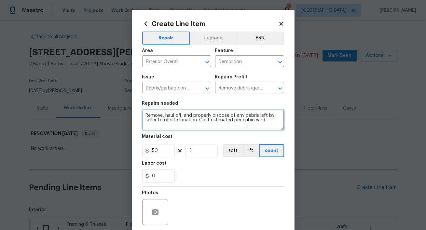
drag, startPoint x: 272, startPoint y: 122, endPoint x: 130, endPoint y: 97, distance: 144.7
click at [130, 97] on div "Create Line Item Repair Upgrade BRN Area Exterior Overall ​ Feature Demolition …" at bounding box center [213, 115] width 426 height 230
type textarea "Remove awning at back yard, shed and [GEOGRAPHIC_DATA]."
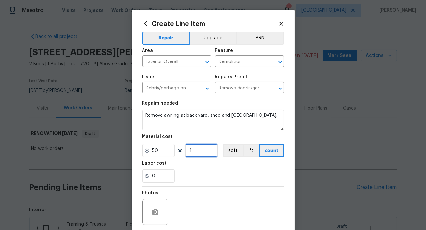
click at [207, 153] on input "1" at bounding box center [201, 150] width 33 height 13
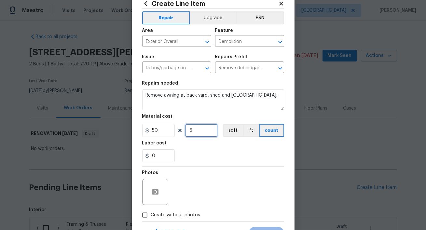
scroll to position [50, 0]
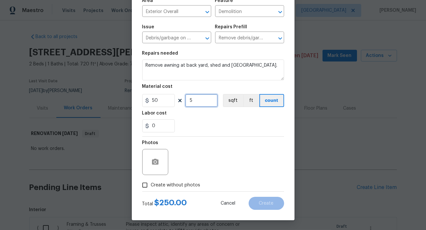
type input "5"
click at [144, 181] on input "Create without photos" at bounding box center [145, 185] width 12 height 12
checkbox input "true"
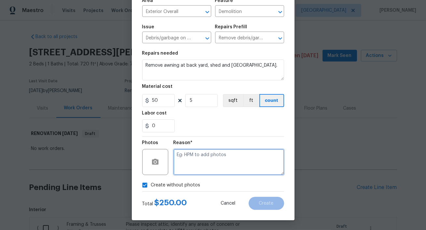
click at [201, 167] on textarea at bounding box center [228, 162] width 111 height 26
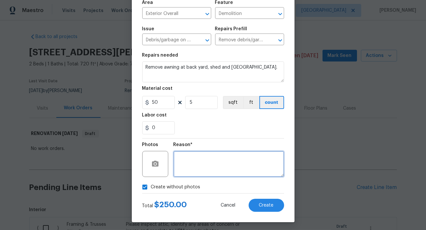
scroll to position [47, 0]
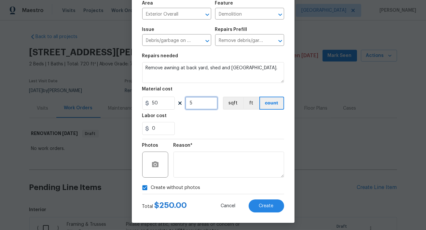
click at [196, 98] on input "5" at bounding box center [201, 103] width 33 height 13
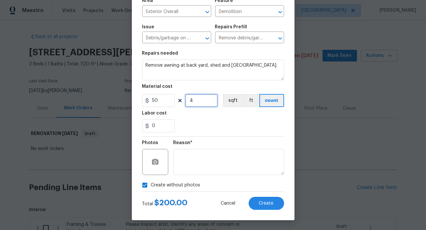
type input "4"
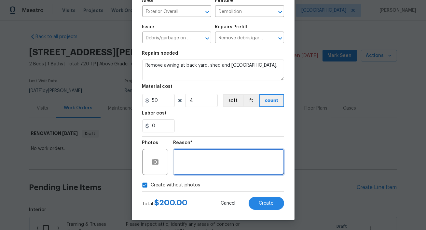
click at [198, 159] on textarea at bounding box center [228, 162] width 111 height 26
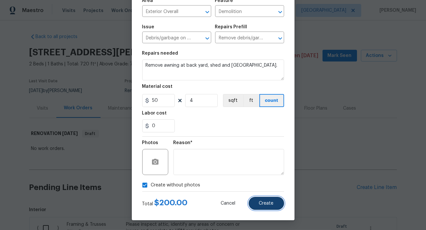
click at [258, 200] on button "Create" at bounding box center [266, 203] width 35 height 13
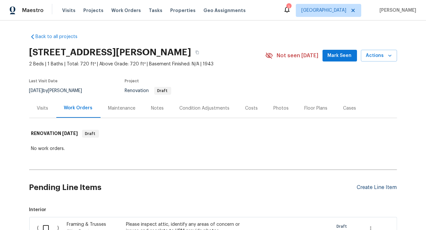
click at [375, 187] on div "Create Line Item" at bounding box center [377, 187] width 40 height 6
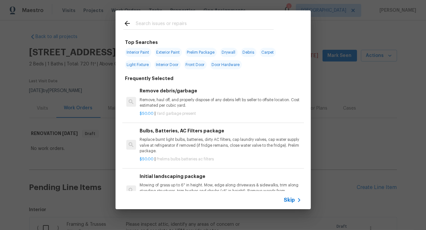
click at [161, 22] on input "text" at bounding box center [205, 25] width 138 height 10
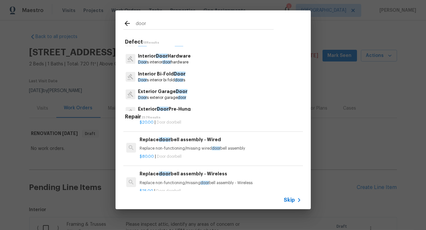
scroll to position [0, 0]
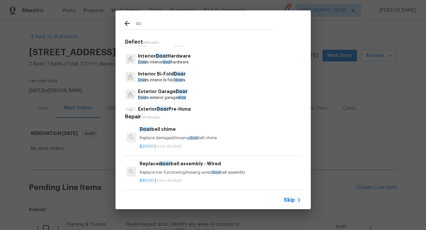
type input "d"
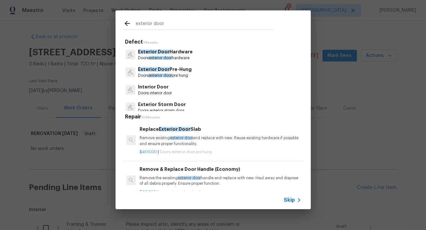
type input "exterior door"
click at [186, 72] on p "Exterior Door Pre-Hung" at bounding box center [165, 69] width 54 height 7
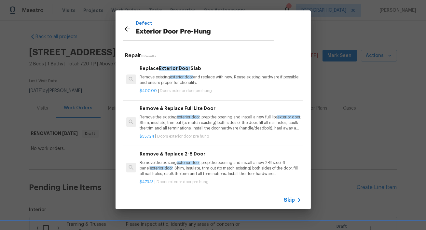
click at [217, 116] on p "Remove the existing exterior door , prep the opening and install a new full lit…" at bounding box center [220, 123] width 161 height 17
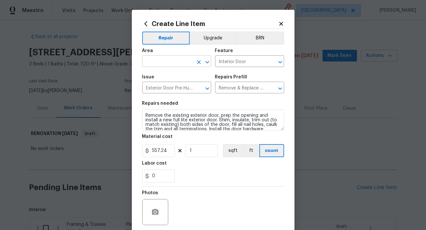
click at [152, 59] on input "text" at bounding box center [167, 62] width 51 height 10
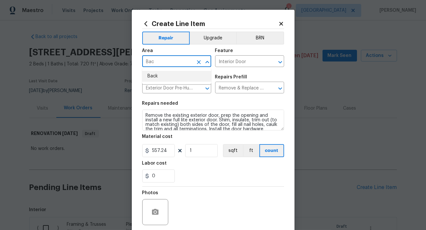
click at [152, 75] on li "Back" at bounding box center [176, 76] width 69 height 11
type input "Back"
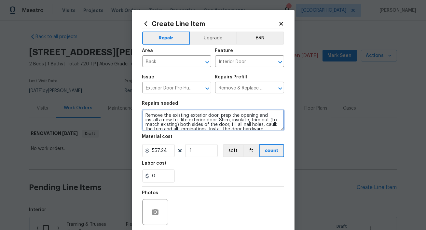
click at [145, 116] on textarea "Remove the existing exterior door, prep the opening and install a new full lite…" at bounding box center [213, 120] width 142 height 21
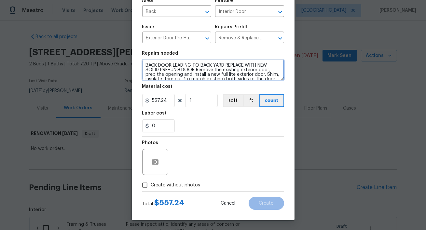
type textarea "BACK DOOR LEADING TO BACK YARD REPLACE WITH NEW SOLID PREHUNG DOOR Remove the e…"
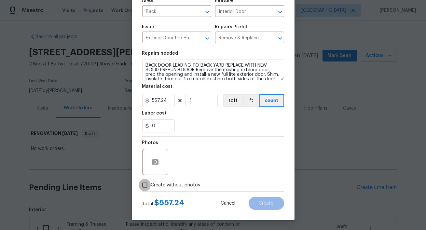
click at [150, 186] on input "Create without photos" at bounding box center [145, 185] width 12 height 12
checkbox input "true"
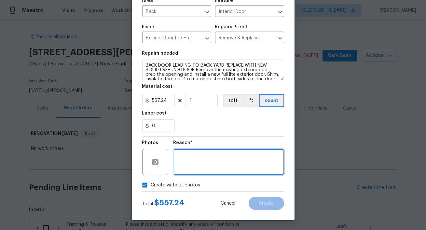
click at [201, 163] on textarea at bounding box center [228, 162] width 111 height 26
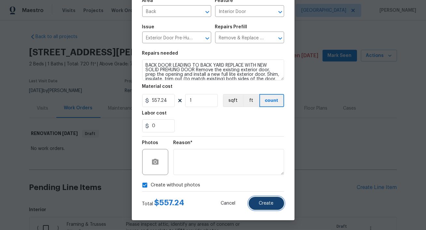
click at [260, 203] on span "Create" at bounding box center [266, 203] width 15 height 5
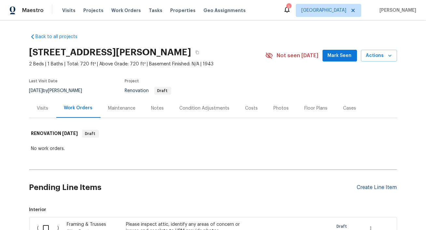
click at [376, 186] on div "Create Line Item" at bounding box center [377, 187] width 40 height 6
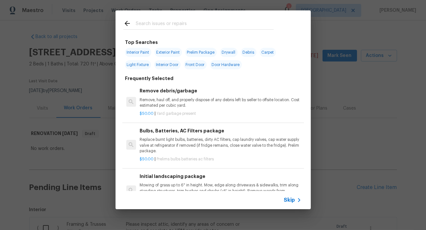
click at [145, 23] on input "text" at bounding box center [205, 25] width 138 height 10
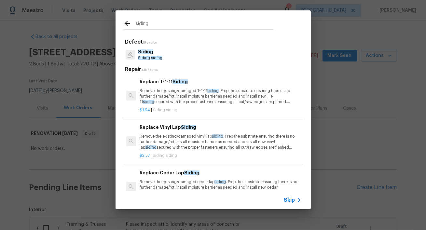
type input "siding"
click at [152, 55] on p "Siding" at bounding box center [150, 51] width 24 height 7
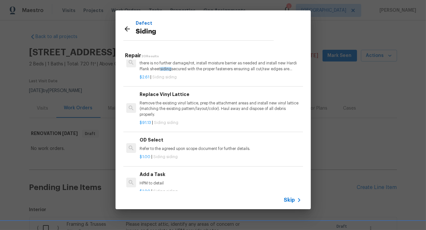
scroll to position [339, 0]
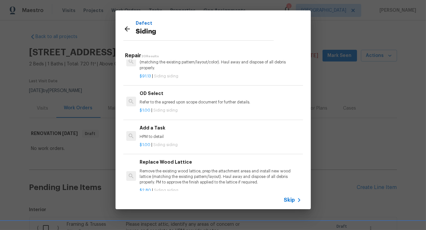
click at [160, 127] on h6 "Add a Task" at bounding box center [220, 127] width 161 height 7
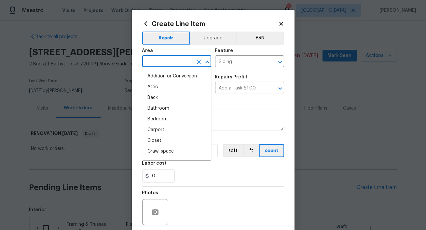
click at [178, 61] on input "text" at bounding box center [167, 62] width 51 height 10
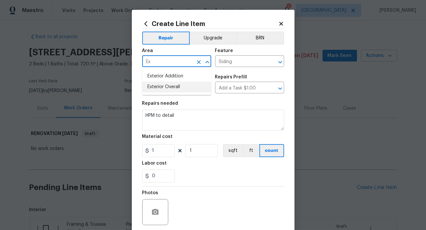
click at [172, 89] on li "Exterior Overall" at bounding box center [176, 87] width 69 height 11
type input "Exterior Overall"
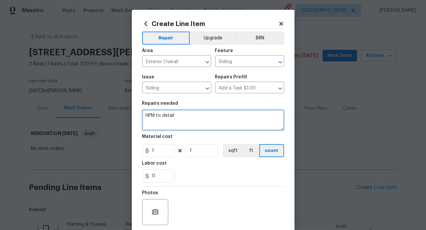
drag, startPoint x: 177, startPoint y: 118, endPoint x: 124, endPoint y: 117, distance: 53.7
click at [124, 118] on div "Create Line Item Repair Upgrade BRN Area Exterior Overall ​ Feature Siding ​ Is…" at bounding box center [213, 115] width 426 height 230
drag, startPoint x: 185, startPoint y: 118, endPoint x: 123, endPoint y: 114, distance: 62.0
click at [123, 115] on div "Create Line Item Repair Upgrade BRN Area Exterior Overall ​ Feature Siding ​ Is…" at bounding box center [213, 115] width 426 height 230
type textarea "p"
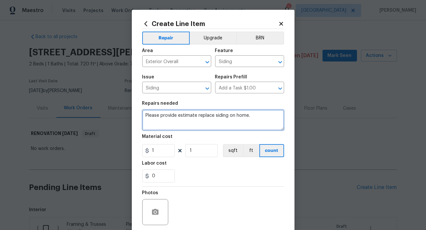
type textarea "Please provide estimate replace siding on home."
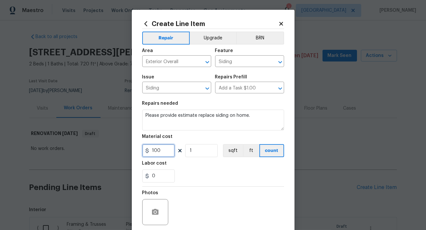
type input "100"
click at [208, 154] on input "1" at bounding box center [201, 150] width 33 height 13
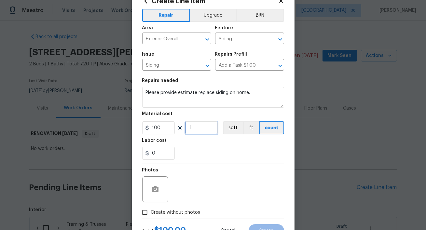
scroll to position [50, 0]
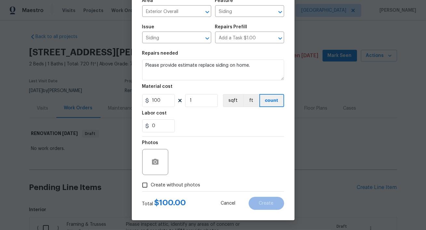
click at [178, 182] on span "Create without photos" at bounding box center [175, 185] width 49 height 7
click at [151, 182] on input "Create without photos" at bounding box center [145, 185] width 12 height 12
checkbox input "true"
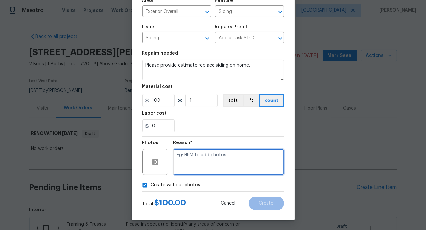
click at [217, 162] on textarea at bounding box center [228, 162] width 111 height 26
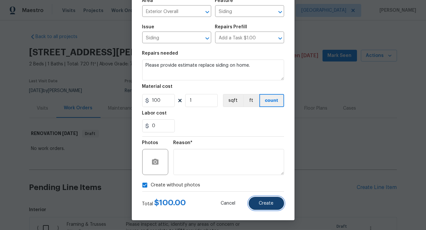
click at [274, 207] on button "Create" at bounding box center [266, 203] width 35 height 13
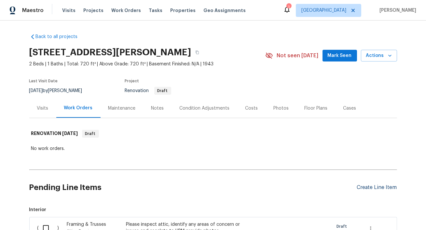
click at [377, 187] on div "Create Line Item" at bounding box center [377, 187] width 40 height 6
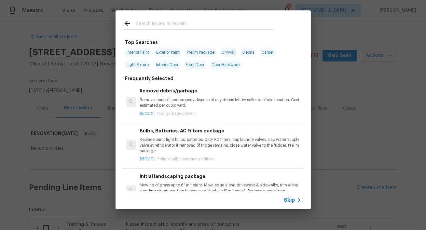
click at [169, 20] on input "text" at bounding box center [205, 25] width 138 height 10
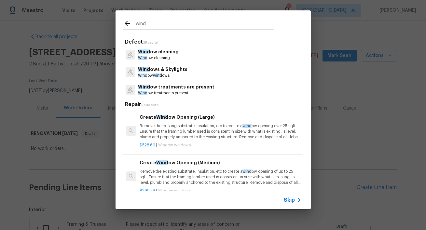
type input "wind"
click at [175, 71] on p "Wind ows & Skylights" at bounding box center [162, 69] width 49 height 7
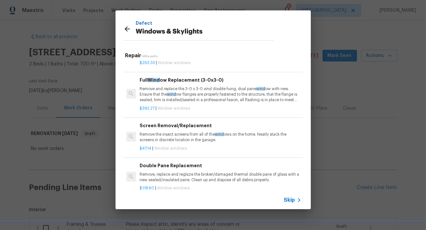
scroll to position [130, 0]
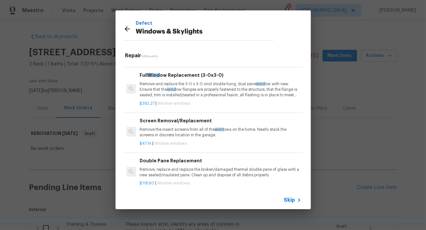
click at [227, 96] on p "Remove and replace the 3-0 x 3-0 vinyl double hung, dual pane wind ow with new.…" at bounding box center [220, 89] width 161 height 17
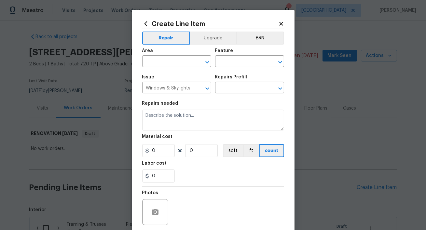
type input "Full Window Replacement (3-0x3-0) $392.27"
type textarea "Remove and replace the 3-0 x 3-0 vinyl double hung, dual pane window with new. …"
type input "392.27"
type input "1"
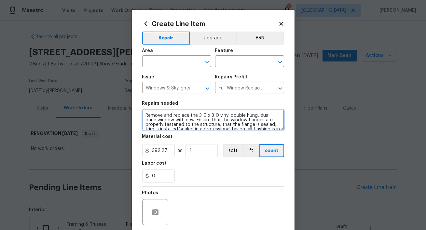
drag, startPoint x: 219, startPoint y: 116, endPoint x: 199, endPoint y: 115, distance: 20.2
click at [199, 115] on textarea "Remove and replace the 3-0 x 3-0 vinyl double hung, dual pane window with new. …" at bounding box center [213, 120] width 142 height 21
click at [144, 115] on textarea "Remove and replace vinyl double hung, dual pane window with new. Ensure that th…" at bounding box center [213, 120] width 142 height 21
click at [149, 114] on textarea "1 WINDOW AT FRONT OF Remove and replace vinyl double hung, dual pane window wit…" at bounding box center [213, 120] width 142 height 21
click at [214, 114] on textarea "1 WOOD WINDOW AT FRONT OF Remove and replace vinyl double hung, dual pane windo…" at bounding box center [213, 120] width 142 height 21
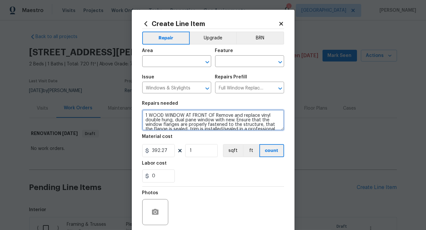
click at [214, 114] on textarea "1 WOOD WINDOW AT FRONT OF Remove and replace vinyl double hung, dual pane windo…" at bounding box center [213, 120] width 142 height 21
type textarea "1 WOOD WINDOW AT FRONT OF HOME AND 1 AT BACK ABOVE THE STAIRS Remove and replac…"
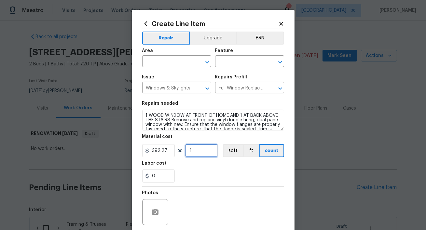
click at [191, 155] on input "1" at bounding box center [201, 150] width 33 height 13
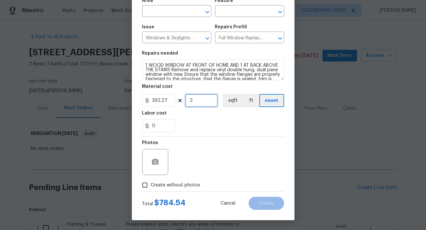
type input "2"
click at [152, 188] on span "Create without photos" at bounding box center [175, 185] width 49 height 7
click at [151, 188] on input "Create without photos" at bounding box center [145, 185] width 12 height 12
checkbox input "true"
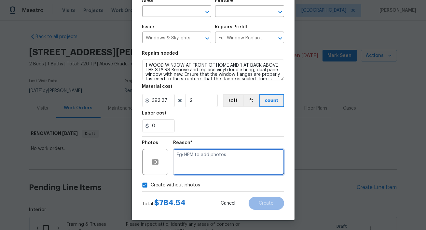
click at [200, 162] on textarea at bounding box center [228, 162] width 111 height 26
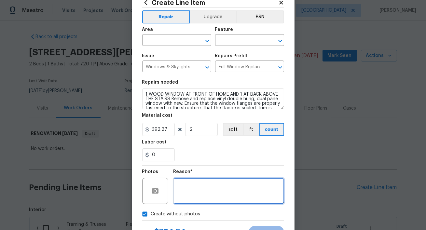
scroll to position [0, 0]
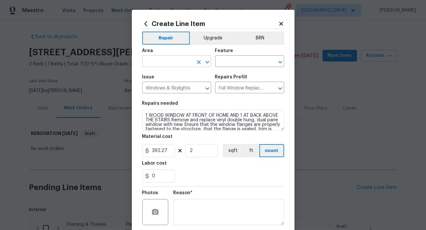
click at [180, 65] on input "text" at bounding box center [167, 62] width 51 height 10
type input "I"
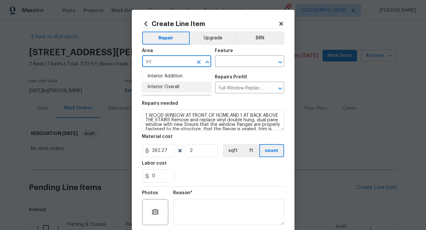
click at [176, 88] on li "Interior Overall" at bounding box center [176, 87] width 69 height 11
type input "Interior Overall"
click at [231, 61] on input "text" at bounding box center [240, 62] width 51 height 10
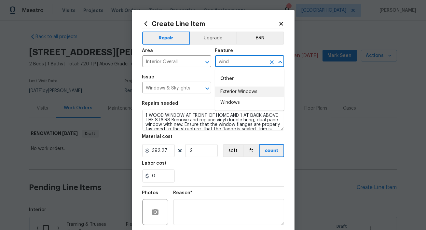
click at [229, 103] on li "Windows" at bounding box center [249, 102] width 69 height 11
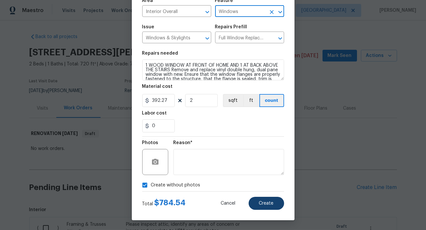
type input "Windows"
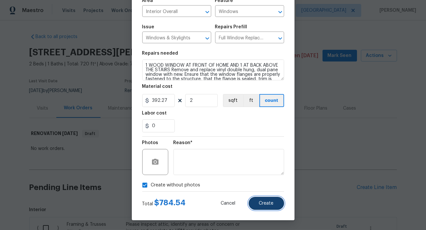
click at [277, 204] on button "Create" at bounding box center [266, 203] width 35 height 13
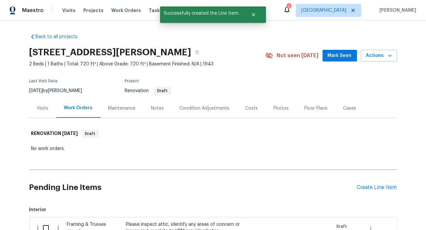
click at [377, 190] on div "Pending Line Items Create Line Item" at bounding box center [213, 187] width 368 height 30
click at [376, 186] on div "Create Line Item" at bounding box center [377, 187] width 40 height 6
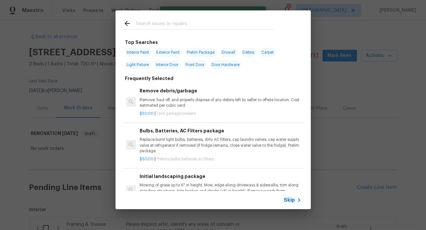
drag, startPoint x: 153, startPoint y: 25, endPoint x: 153, endPoint y: 15, distance: 9.4
click at [153, 25] on input "text" at bounding box center [205, 25] width 138 height 10
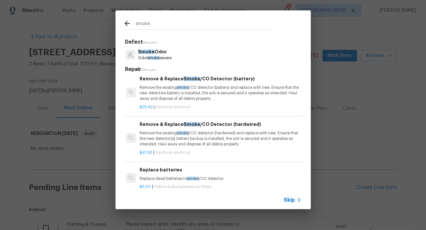
scroll to position [74, 0]
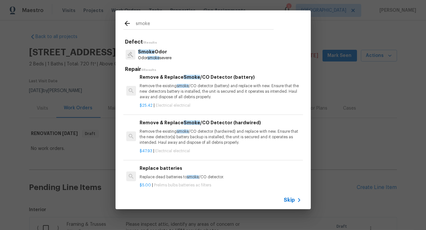
type input "smoke"
click at [197, 131] on p "Remove the existing smoke /CO detector (hardwired) and replace with new. Ensure…" at bounding box center [220, 137] width 161 height 17
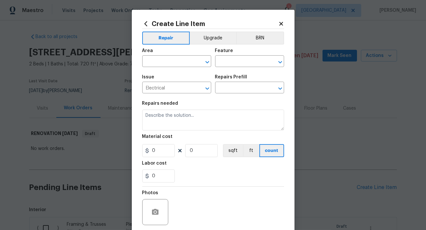
type input "Remove & Replace Smoke/CO Detector (hardwired) $47.93"
type textarea "Remove the existing smoke/CO detector (hardwired) and replace with new. Ensure …"
type input "47.93"
type input "1"
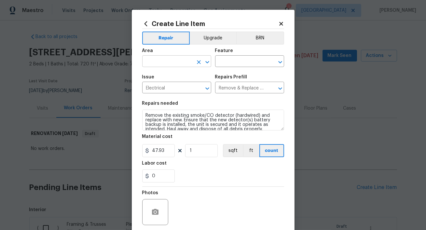
click at [160, 61] on input "text" at bounding box center [167, 62] width 51 height 10
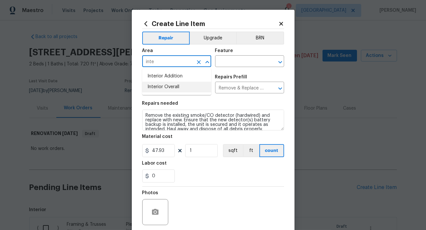
click at [162, 89] on li "Interior Overall" at bounding box center [176, 87] width 69 height 11
type input "Interior Overall"
click at [242, 62] on input "text" at bounding box center [240, 62] width 51 height 10
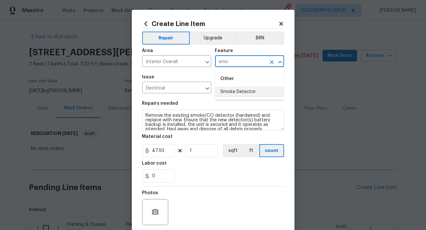
click at [240, 93] on li "Smoke Detector" at bounding box center [249, 92] width 69 height 11
type input "Smoke Detector"
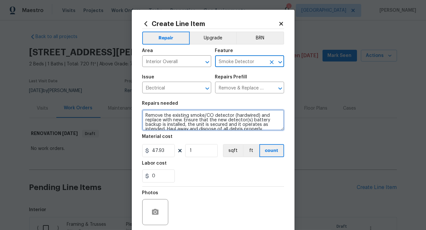
click at [145, 114] on textarea "Remove the existing smoke/CO detector (hardwired) and replace with new. Ensure …" at bounding box center [213, 120] width 142 height 21
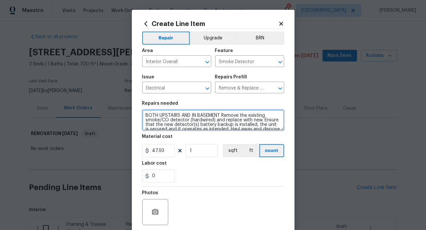
type textarea "BOTH UPSTAIRS AND IN BASEMENT Remove the existing smoke/CO detector (hardwired)…"
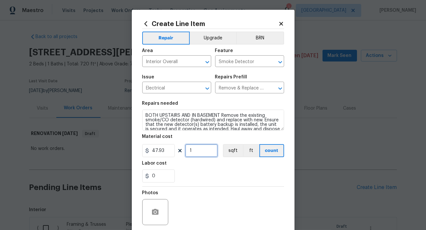
click at [207, 149] on input "1" at bounding box center [201, 150] width 33 height 13
type input "6"
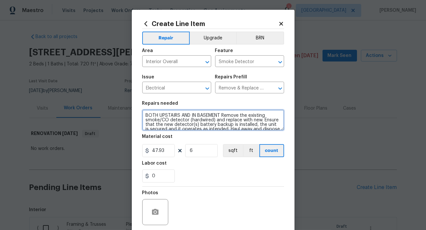
click at [145, 115] on textarea "BOTH UPSTAIRS AND IN BASEMENT Remove the existing smoke/CO detector (hardwired)…" at bounding box center [213, 120] width 142 height 21
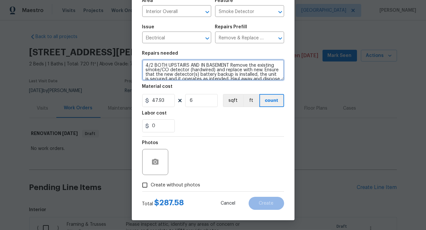
type textarea "4/2 BOTH UPSTAIRS AND IN BASEMENT Remove the existing smoke/CO detector (hardwi…"
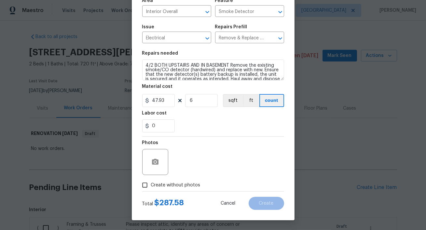
click at [155, 184] on span "Create without photos" at bounding box center [175, 185] width 49 height 7
click at [151, 184] on input "Create without photos" at bounding box center [145, 185] width 12 height 12
checkbox input "true"
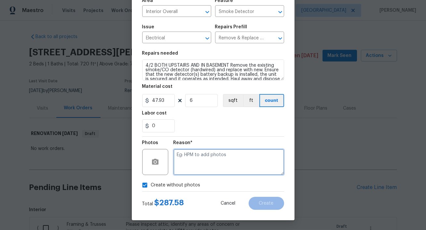
click at [201, 160] on textarea at bounding box center [228, 162] width 111 height 26
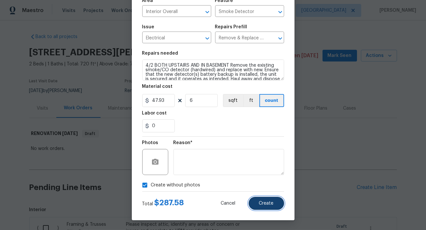
click at [265, 210] on button "Create" at bounding box center [266, 203] width 35 height 13
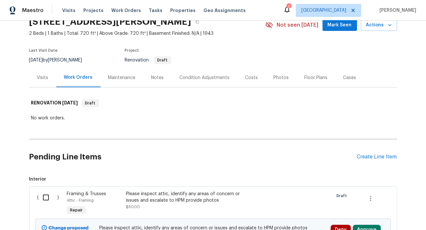
scroll to position [55, 0]
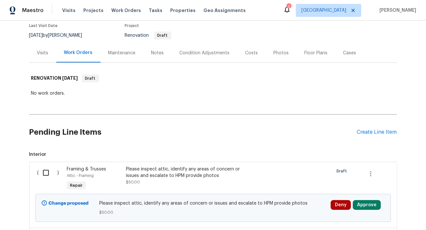
click at [49, 171] on input "checkbox" at bounding box center [48, 173] width 19 height 14
checkbox input "true"
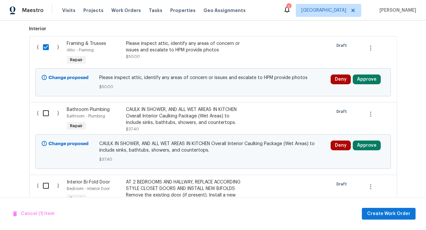
scroll to position [185, 0]
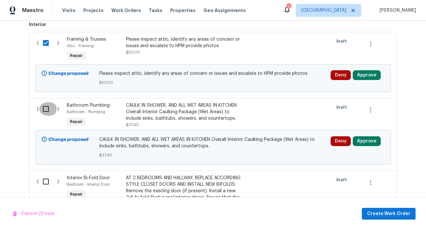
click at [47, 110] on input "checkbox" at bounding box center [48, 109] width 19 height 14
checkbox input "true"
click at [43, 182] on input "checkbox" at bounding box center [48, 182] width 19 height 14
checkbox input "true"
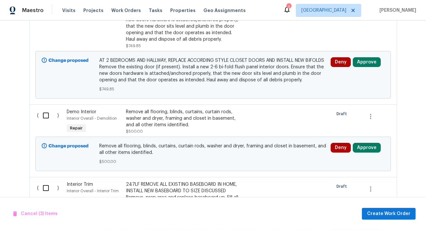
click at [47, 118] on input "checkbox" at bounding box center [48, 116] width 19 height 14
checkbox input "true"
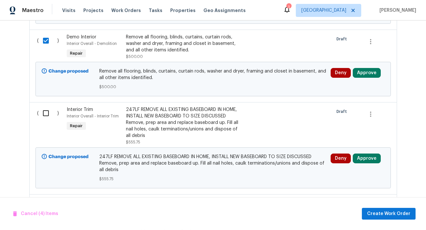
click at [47, 117] on input "checkbox" at bounding box center [48, 113] width 19 height 14
checkbox input "true"
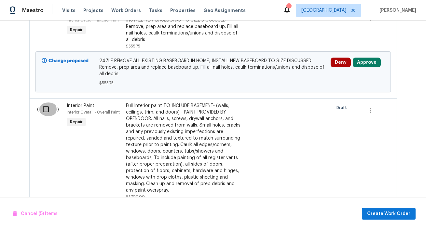
click at [45, 116] on input "checkbox" at bounding box center [48, 109] width 19 height 14
checkbox input "true"
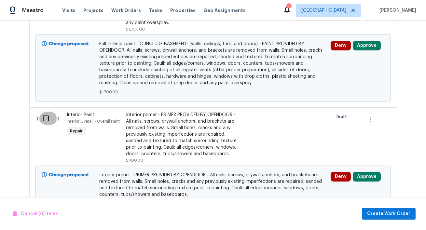
click at [45, 124] on input "checkbox" at bounding box center [48, 119] width 19 height 14
checkbox input "true"
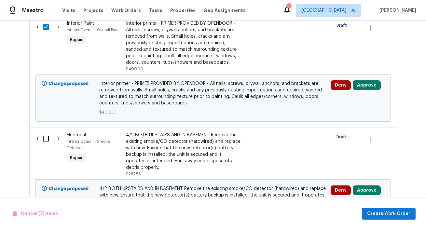
click at [46, 142] on input "checkbox" at bounding box center [48, 139] width 19 height 14
checkbox input "true"
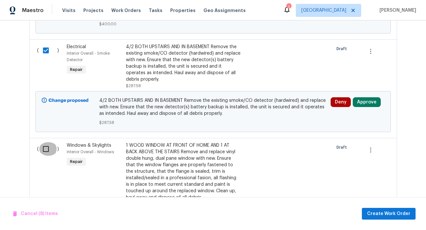
click at [47, 155] on input "checkbox" at bounding box center [48, 149] width 19 height 14
checkbox input "true"
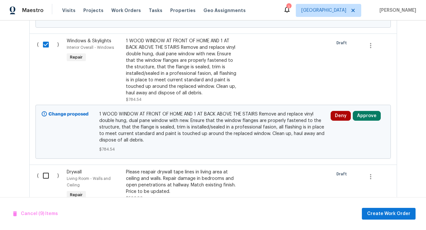
scroll to position [1030, 0]
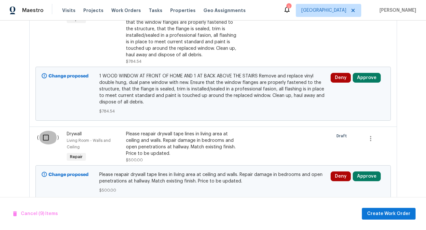
click at [46, 144] on input "checkbox" at bounding box center [48, 138] width 19 height 14
checkbox input "true"
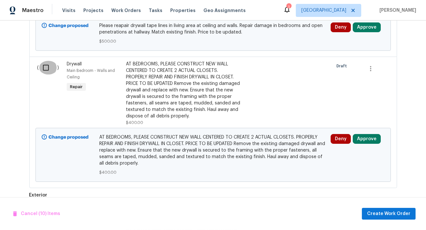
click at [44, 75] on input "checkbox" at bounding box center [48, 68] width 19 height 14
checkbox input "true"
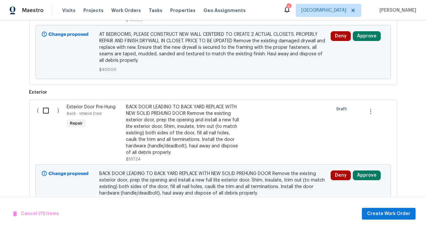
scroll to position [1336, 0]
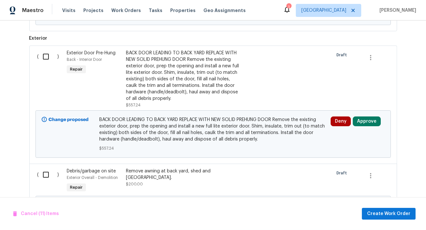
click at [44, 63] on input "checkbox" at bounding box center [48, 57] width 19 height 14
checkbox input "true"
click at [44, 179] on input "checkbox" at bounding box center [48, 175] width 19 height 14
checkbox input "true"
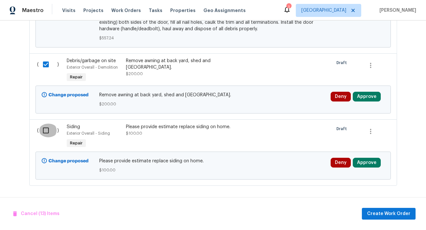
click at [43, 133] on input "checkbox" at bounding box center [48, 131] width 19 height 14
checkbox input "true"
click at [400, 220] on button "Create Work Order" at bounding box center [389, 214] width 54 height 12
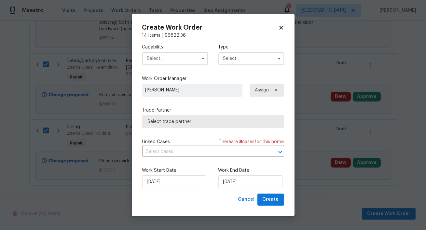
click at [166, 62] on input "text" at bounding box center [175, 58] width 66 height 13
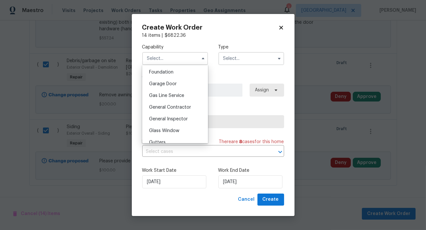
scroll to position [277, 0]
click at [170, 108] on span "General Contractor" at bounding box center [170, 107] width 42 height 5
type input "General Contractor"
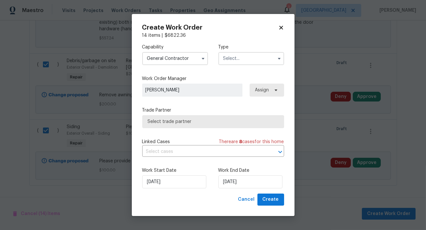
click at [232, 57] on input "text" at bounding box center [251, 58] width 66 height 13
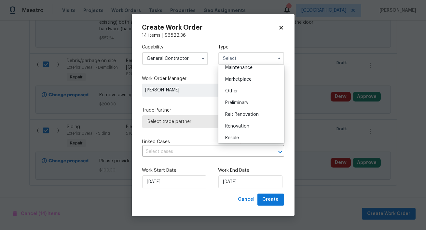
scroll to position [111, 0]
click at [237, 125] on span "Renovation" at bounding box center [237, 126] width 24 height 5
type input "Renovation"
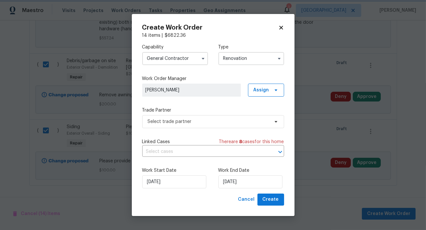
scroll to position [0, 0]
click at [180, 180] on input "[DATE]" at bounding box center [174, 181] width 64 height 13
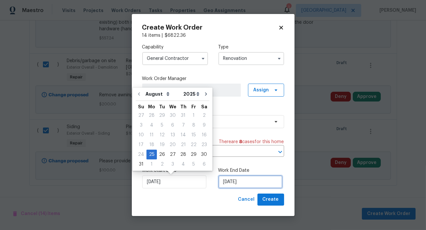
click at [241, 181] on input "[DATE]" at bounding box center [250, 181] width 64 height 13
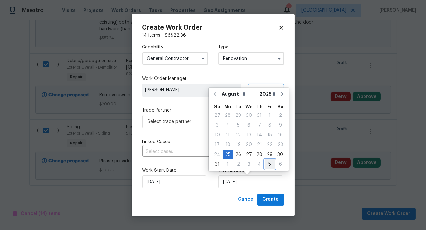
click at [265, 160] on div "5" at bounding box center [270, 164] width 10 height 9
type input "[DATE]"
select select "8"
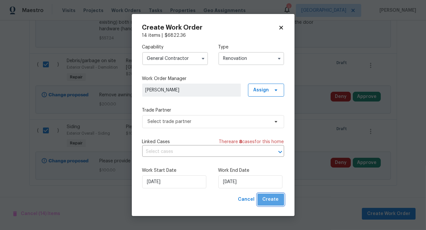
click at [278, 201] on span "Create" at bounding box center [271, 200] width 16 height 8
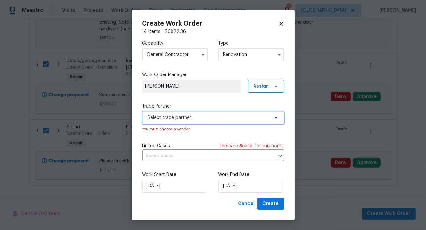
click at [184, 123] on span "Select trade partner" at bounding box center [213, 117] width 142 height 13
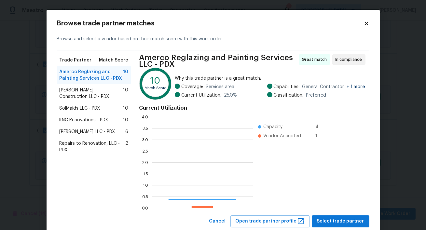
scroll to position [91, 101]
click at [88, 108] on span "SolMaids LLC - PDX" at bounding box center [80, 108] width 41 height 7
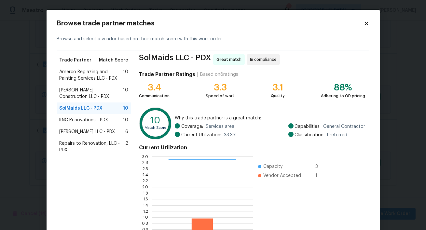
scroll to position [57, 0]
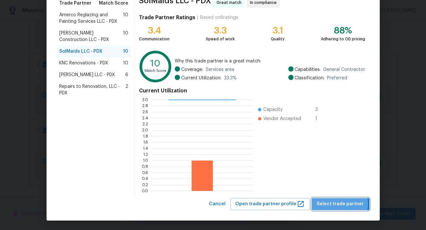
click at [343, 204] on span "Select trade partner" at bounding box center [340, 204] width 47 height 8
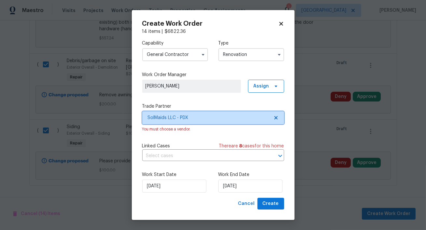
scroll to position [0, 0]
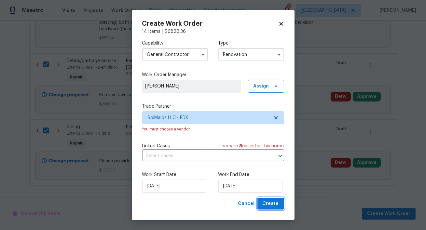
click at [276, 206] on span "Create" at bounding box center [271, 204] width 16 height 8
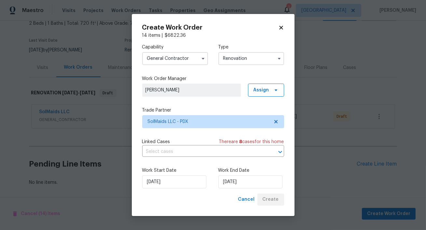
scroll to position [40, 0]
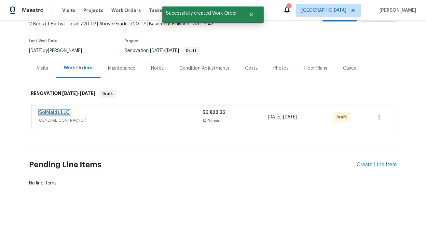
click at [58, 110] on link "SolMaids LLC" at bounding box center [54, 112] width 31 height 5
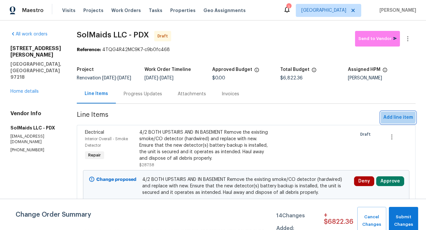
click at [391, 115] on span "Add line item" at bounding box center [398, 118] width 30 height 8
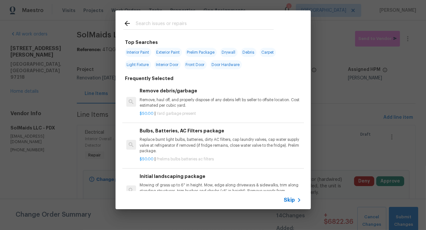
click at [174, 25] on input "text" at bounding box center [205, 25] width 138 height 10
type input "d"
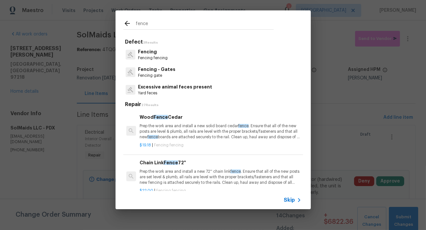
type input "fence"
click at [153, 52] on p "Fencing" at bounding box center [153, 51] width 30 height 7
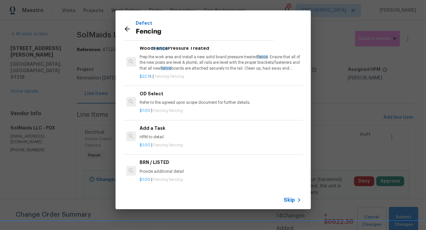
scroll to position [166, 0]
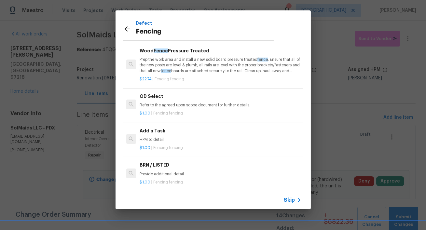
click at [204, 74] on div "$22.74 | Fencing fencing" at bounding box center [220, 78] width 161 height 8
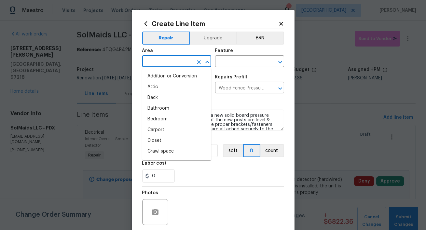
click at [152, 58] on input "text" at bounding box center [167, 62] width 51 height 10
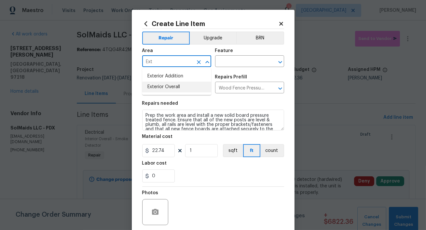
click at [157, 91] on li "Exterior Overall" at bounding box center [176, 87] width 69 height 11
type input "Exterior Overall"
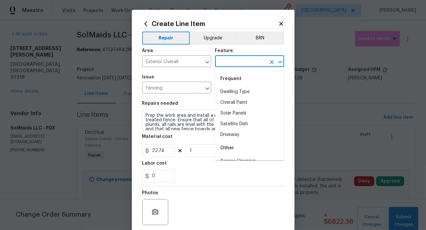
click at [249, 61] on input "text" at bounding box center [240, 62] width 51 height 10
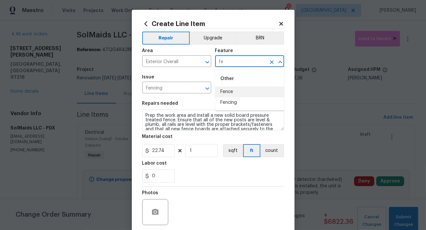
click at [243, 93] on li "Fence" at bounding box center [249, 92] width 69 height 11
type input "Fence"
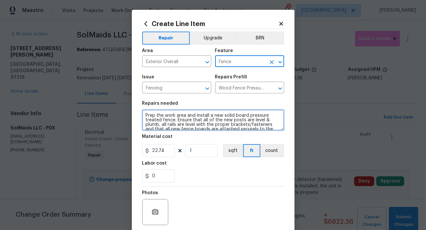
click at [142, 113] on textarea "Prep the work area and install a new solid board pressure treated fence. Ensure…" at bounding box center [213, 120] width 142 height 21
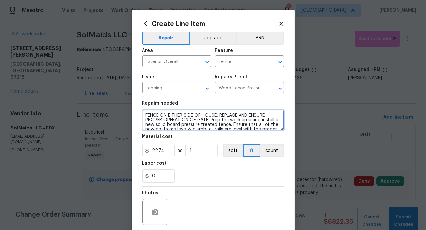
type textarea "FENCE ON EITHER SIDE OF HOUSE, REPLACE AND ENSURE PROPER OPERATION OF GATE. Pre…"
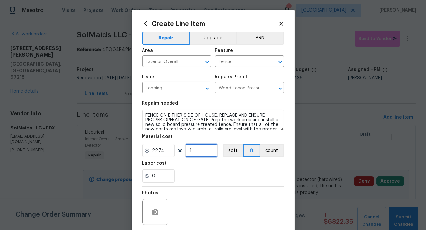
click at [200, 149] on input "1" at bounding box center [201, 150] width 33 height 13
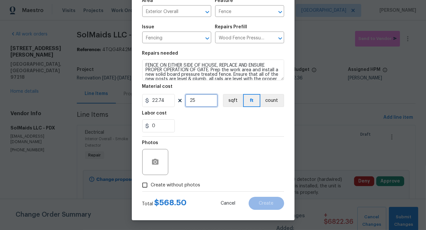
type input "25"
click at [149, 186] on input "Create without photos" at bounding box center [145, 185] width 12 height 12
checkbox input "true"
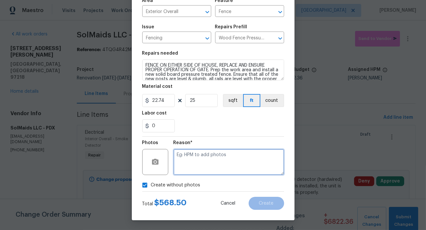
click at [217, 153] on textarea at bounding box center [228, 162] width 111 height 26
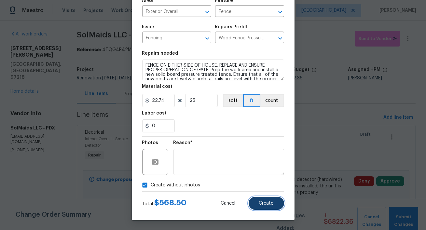
click at [259, 204] on span "Create" at bounding box center [266, 203] width 15 height 5
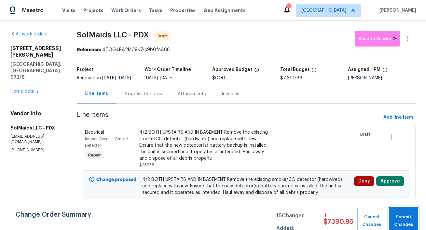
click at [409, 214] on span "Submit Changes" at bounding box center [403, 220] width 23 height 15
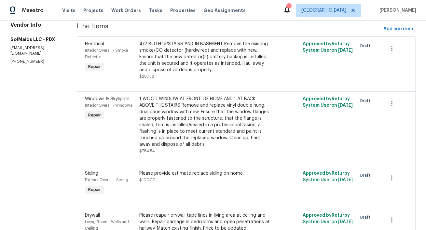
scroll to position [0, 0]
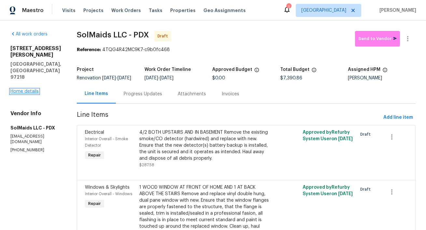
click at [33, 89] on link "Home details" at bounding box center [24, 91] width 28 height 5
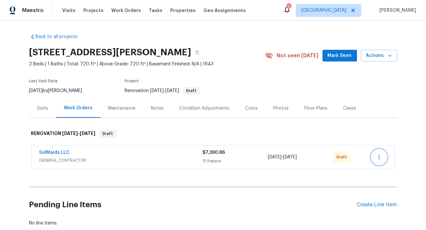
click at [377, 156] on icon "button" at bounding box center [379, 157] width 8 height 8
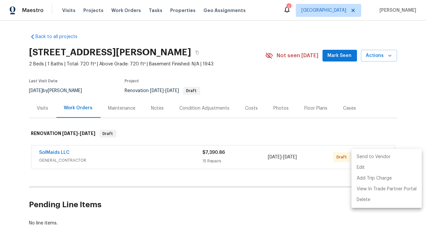
click at [382, 159] on li "Send to Vendor" at bounding box center [386, 157] width 70 height 11
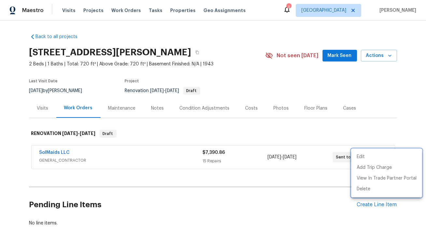
click at [368, 204] on div at bounding box center [213, 115] width 426 height 230
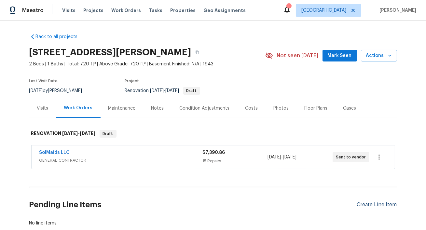
click at [364, 205] on div "Create Line Item" at bounding box center [377, 205] width 40 height 6
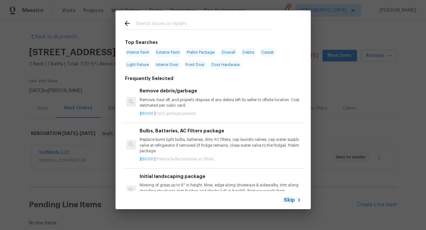
click at [197, 28] on input "text" at bounding box center [205, 25] width 138 height 10
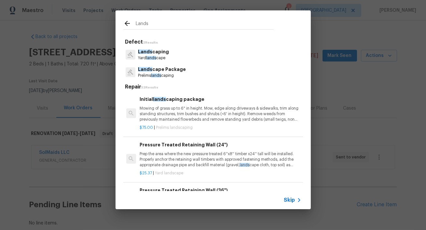
type input "Lands"
click at [164, 53] on p "Lands caping" at bounding box center [153, 51] width 31 height 7
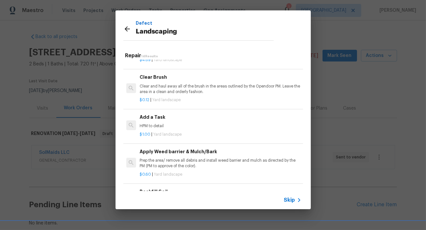
scroll to position [339, 0]
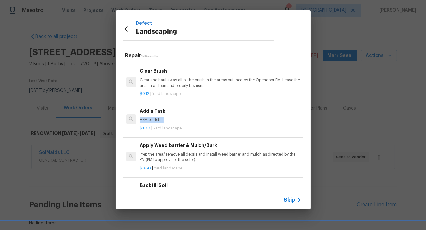
click at [164, 117] on p "HPM to detail" at bounding box center [220, 120] width 161 height 6
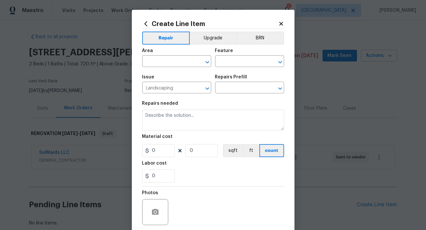
type input "Add a Task $1.00"
type textarea "HPM to detail"
type input "1"
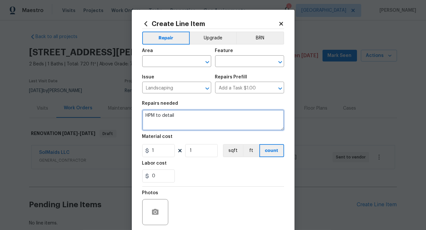
drag, startPoint x: 193, startPoint y: 115, endPoint x: 108, endPoint y: 106, distance: 85.1
click at [108, 106] on div "Create Line Item Repair Upgrade BRN Area ​ Feature ​ Issue Landscaping ​ Repair…" at bounding box center [213, 115] width 426 height 230
click at [246, 117] on textarea "Please remove small picket fence at front yard. Large metal planters to remain." at bounding box center [213, 120] width 142 height 21
click at [270, 115] on textarea "Please remove small picket fence at front yard and fire pit. Large metal plante…" at bounding box center [213, 120] width 142 height 21
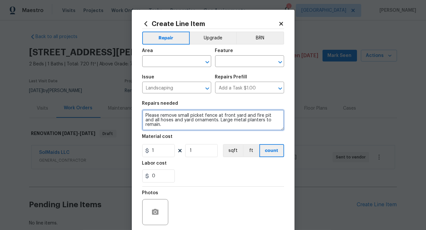
type textarea "Please remove small picket fence at front yard and fire pit and all hoses and y…"
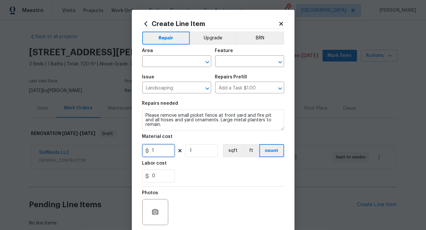
click at [165, 154] on input "1" at bounding box center [158, 150] width 33 height 13
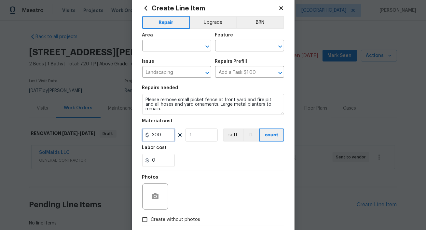
scroll to position [13, 0]
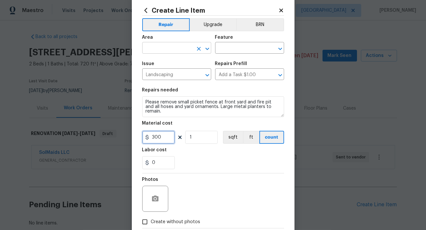
type input "300"
click at [161, 47] on input "text" at bounding box center [167, 49] width 51 height 10
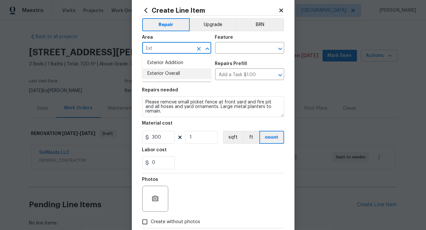
click at [164, 72] on li "Exterior Overall" at bounding box center [176, 73] width 69 height 11
type input "Exterior Overall"
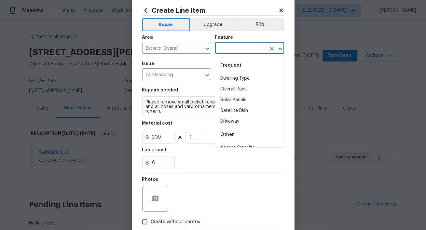
click at [240, 48] on input "text" at bounding box center [240, 49] width 51 height 10
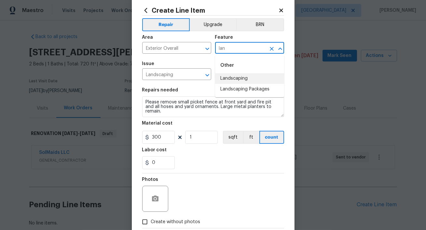
click at [248, 78] on li "Landscaping" at bounding box center [249, 78] width 69 height 11
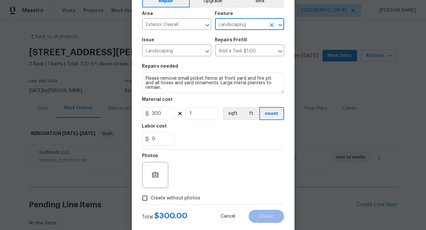
scroll to position [50, 0]
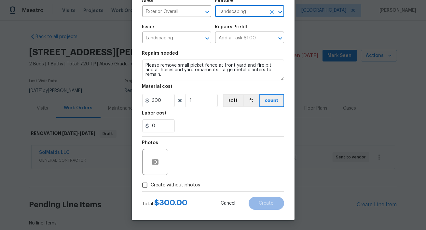
type input "Landscaping"
click at [145, 185] on input "Create without photos" at bounding box center [145, 185] width 12 height 12
checkbox input "true"
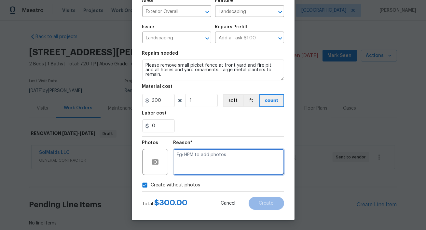
click at [223, 170] on textarea at bounding box center [228, 162] width 111 height 26
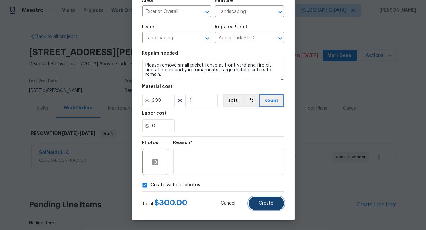
click at [270, 204] on span "Create" at bounding box center [266, 203] width 15 height 5
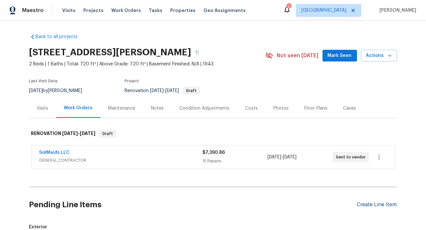
click at [364, 205] on div "Create Line Item" at bounding box center [377, 205] width 40 height 6
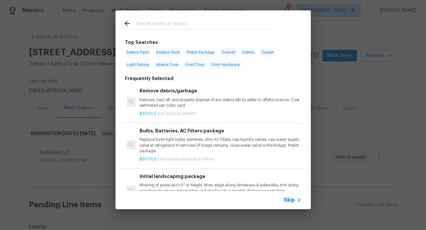
click at [143, 24] on input "text" at bounding box center [205, 25] width 138 height 10
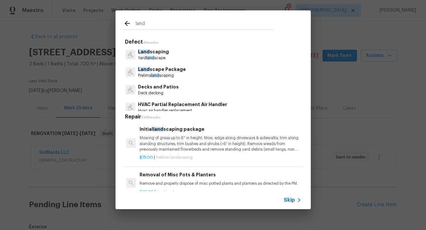
type input "land"
click at [164, 72] on p "Land scape Package" at bounding box center [162, 69] width 48 height 7
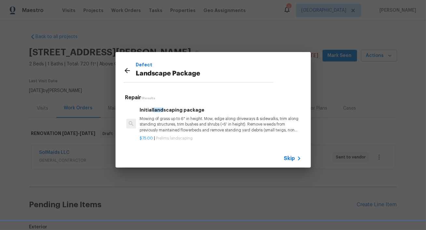
click at [175, 119] on p "Mowing of grass up to 6" in height. Mow, edge along driveways & sidewalks, trim…" at bounding box center [220, 124] width 161 height 17
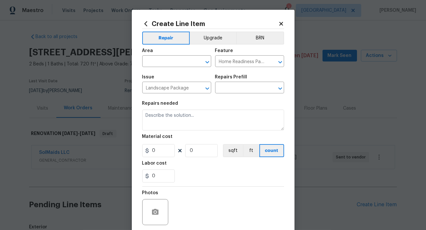
type input "Initial landscaping package $75.00"
type textarea "Mowing of grass up to 6" in height. Mow, edge along driveways & sidewalks, trim…"
type input "75"
type input "1"
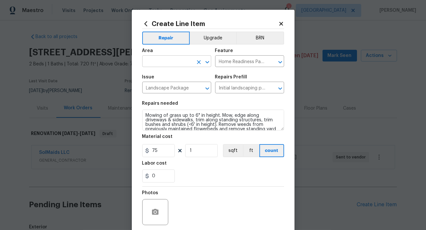
click at [150, 61] on input "text" at bounding box center [167, 62] width 51 height 10
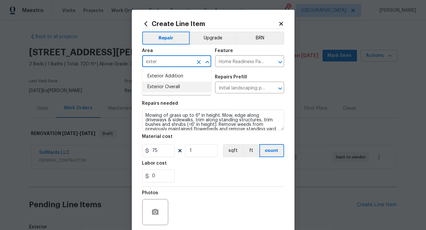
click at [171, 88] on li "Exterior Overall" at bounding box center [176, 87] width 69 height 11
type input "Exterior Overall"
click at [201, 151] on input "1" at bounding box center [201, 150] width 33 height 13
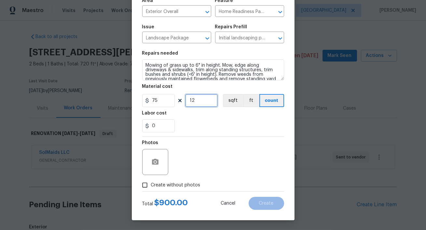
type input "12"
click at [147, 183] on input "Create without photos" at bounding box center [145, 185] width 12 height 12
checkbox input "true"
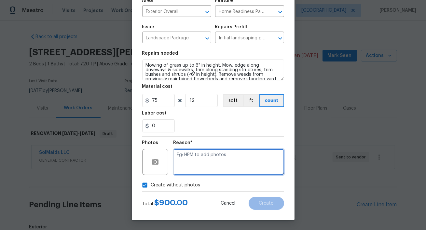
click at [203, 157] on textarea at bounding box center [228, 162] width 111 height 26
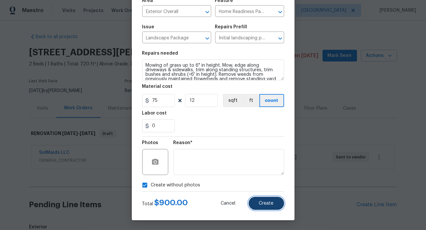
click at [262, 201] on button "Create" at bounding box center [266, 203] width 35 height 13
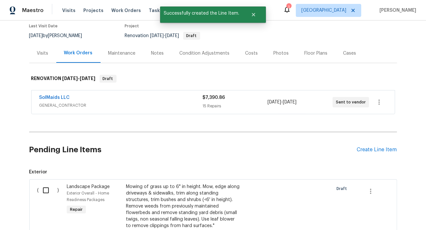
scroll to position [125, 0]
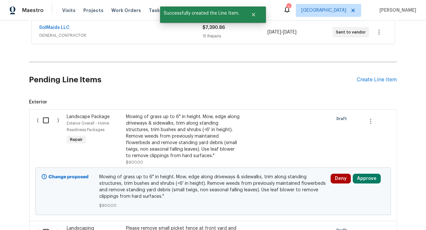
click at [46, 123] on input "checkbox" at bounding box center [48, 121] width 19 height 14
checkbox input "true"
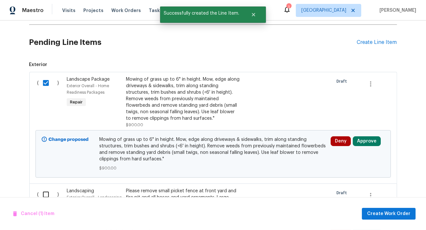
scroll to position [233, 0]
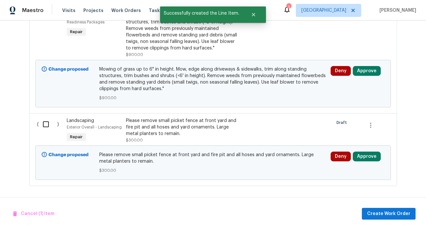
click at [49, 128] on input "checkbox" at bounding box center [48, 124] width 19 height 14
checkbox input "true"
click at [374, 216] on span "Create Work Order" at bounding box center [388, 214] width 43 height 8
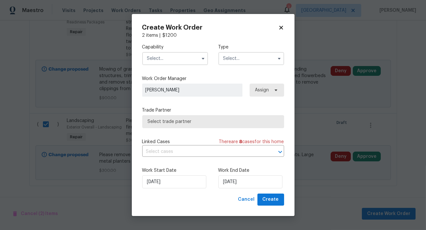
click at [180, 55] on input "text" at bounding box center [175, 58] width 66 height 13
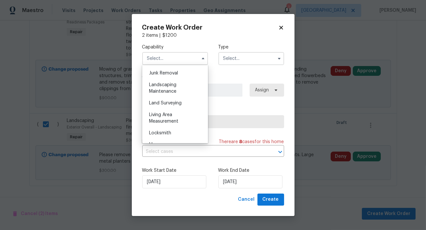
scroll to position [416, 0]
click at [178, 90] on div "Landscaping Maintenance" at bounding box center [175, 87] width 62 height 18
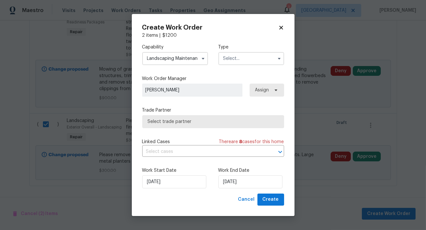
click at [257, 60] on input "text" at bounding box center [251, 58] width 66 height 13
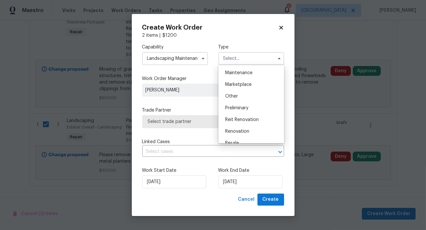
scroll to position [112, 0]
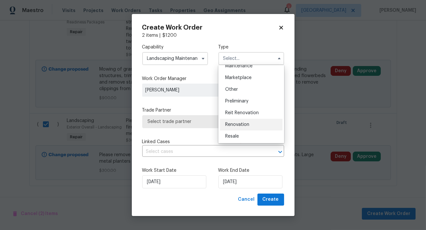
click at [246, 121] on div "Renovation" at bounding box center [251, 125] width 62 height 12
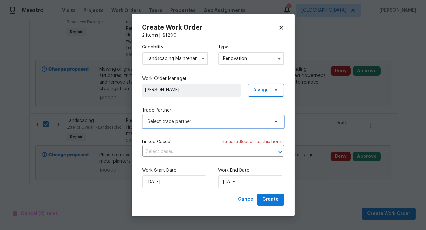
click at [203, 125] on span "Select trade partner" at bounding box center [213, 121] width 142 height 13
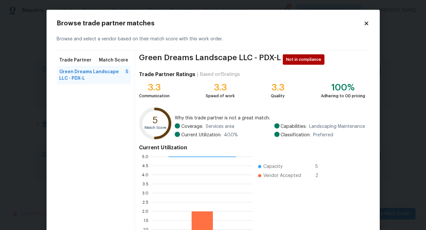
scroll to position [57, 0]
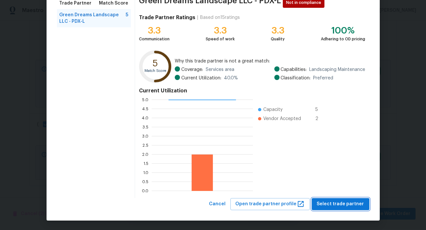
click at [356, 208] on span "Select trade partner" at bounding box center [340, 204] width 47 height 8
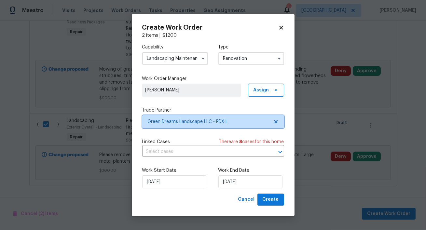
scroll to position [0, 0]
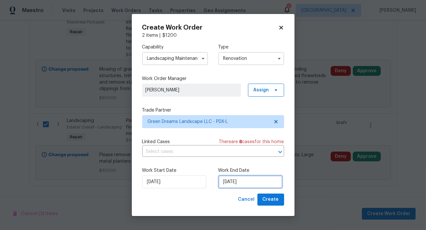
click at [253, 179] on input "[DATE]" at bounding box center [250, 181] width 64 height 13
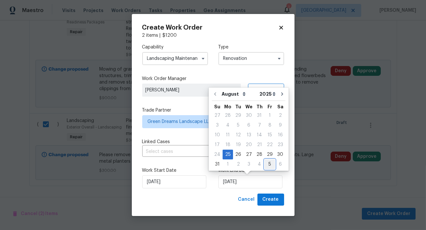
click at [265, 161] on div "5" at bounding box center [270, 164] width 10 height 9
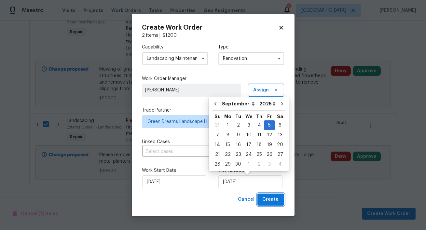
click at [274, 200] on span "Create" at bounding box center [271, 200] width 16 height 8
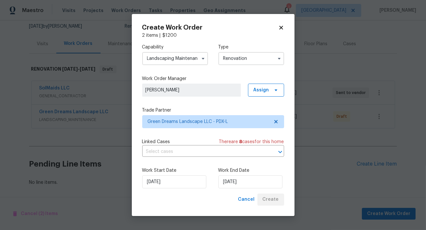
scroll to position [64, 0]
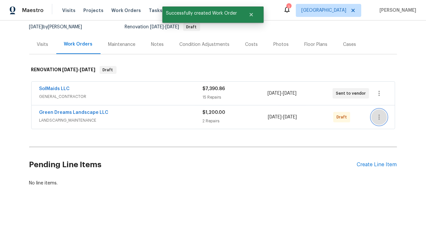
click at [378, 117] on icon "button" at bounding box center [378, 117] width 1 height 5
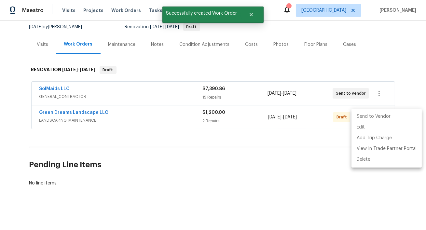
click at [374, 116] on li "Send to Vendor" at bounding box center [386, 116] width 70 height 11
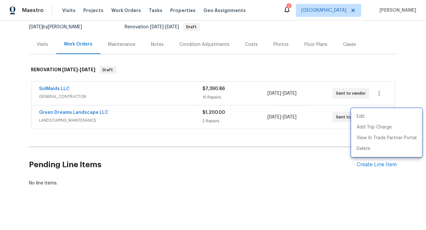
click at [385, 164] on div at bounding box center [213, 115] width 426 height 230
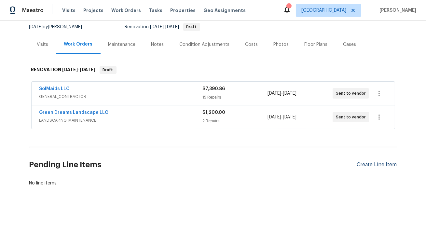
click at [381, 164] on div "Create Line Item" at bounding box center [377, 165] width 40 height 6
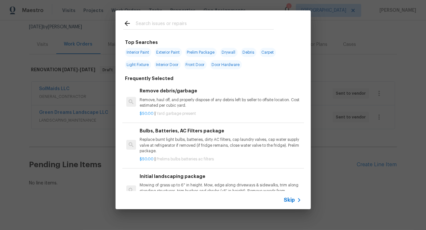
click at [195, 26] on input "text" at bounding box center [205, 25] width 138 height 10
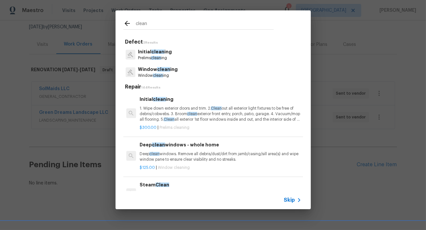
click at [167, 53] on p "Initial clean ing" at bounding box center [155, 51] width 34 height 7
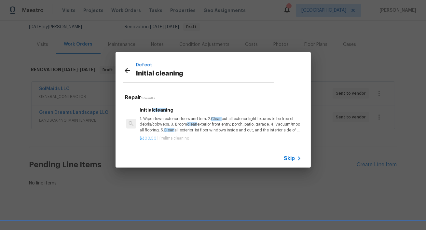
click at [167, 120] on p "1. Wipe down exterior doors and trim. 2. Clean out all exterior light fixtures …" at bounding box center [220, 124] width 161 height 17
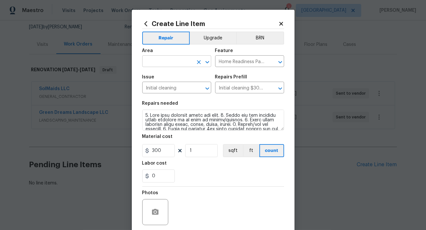
click at [184, 59] on input "text" at bounding box center [167, 62] width 51 height 10
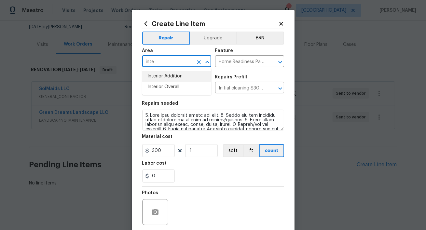
click at [175, 87] on li "Interior Overall" at bounding box center [176, 87] width 69 height 11
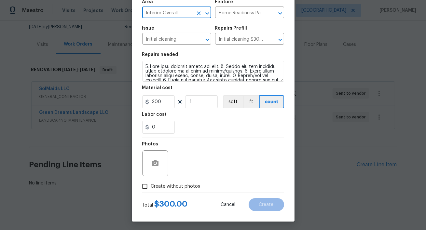
scroll to position [50, 0]
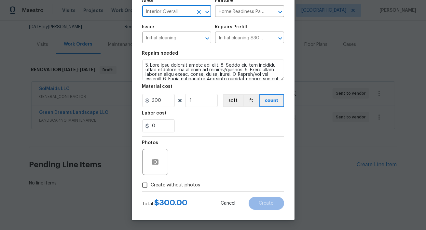
click at [148, 187] on input "Create without photos" at bounding box center [145, 185] width 12 height 12
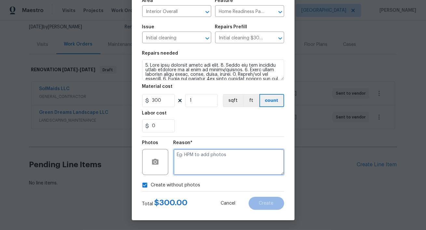
click at [225, 173] on textarea at bounding box center [228, 162] width 111 height 26
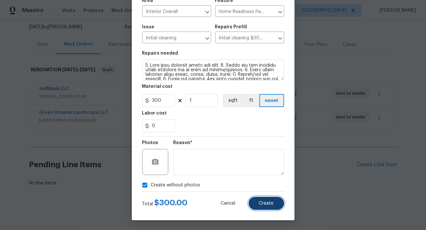
click at [260, 204] on span "Create" at bounding box center [266, 203] width 15 height 5
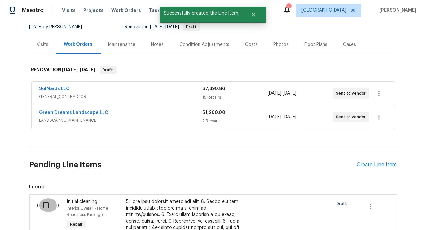
click at [49, 207] on input "checkbox" at bounding box center [48, 205] width 19 height 14
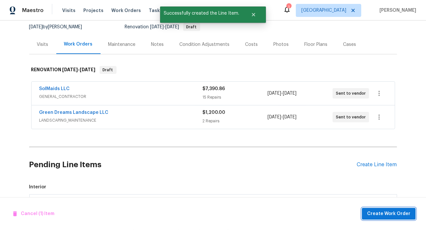
click at [383, 212] on span "Create Work Order" at bounding box center [388, 214] width 43 height 8
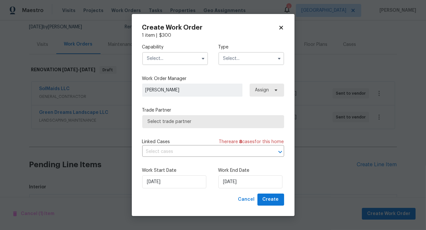
click at [166, 59] on input "text" at bounding box center [175, 58] width 66 height 13
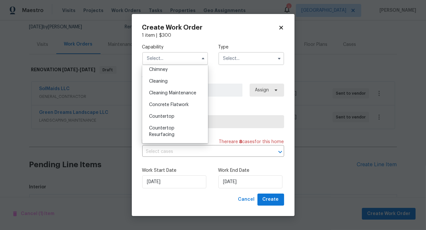
scroll to position [61, 0]
click at [175, 103] on div "Cleaning" at bounding box center [175, 106] width 62 height 12
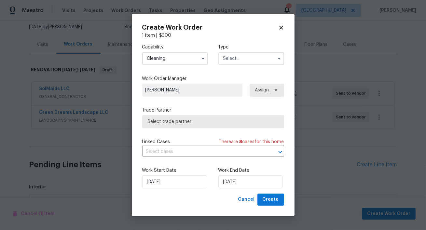
click at [245, 55] on input "text" at bounding box center [251, 58] width 66 height 13
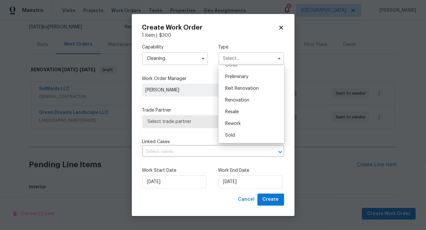
scroll to position [141, 0]
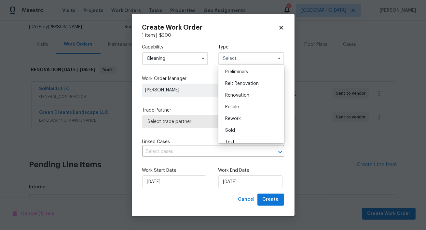
click at [250, 93] on div "Renovation" at bounding box center [251, 95] width 62 height 12
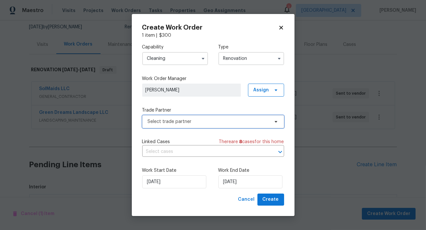
click at [188, 124] on span "Select trade partner" at bounding box center [208, 121] width 121 height 7
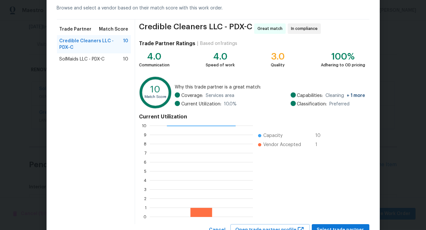
scroll to position [57, 0]
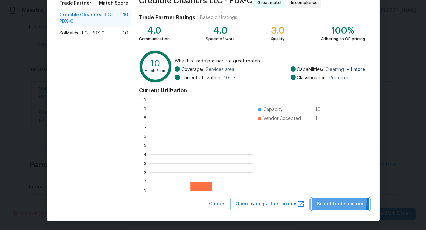
click at [330, 202] on span "Select trade partner" at bounding box center [340, 204] width 47 height 8
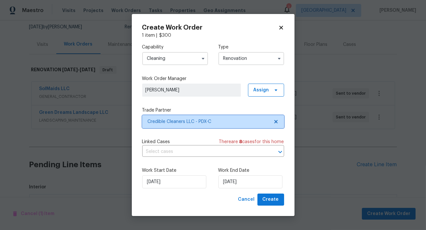
scroll to position [0, 0]
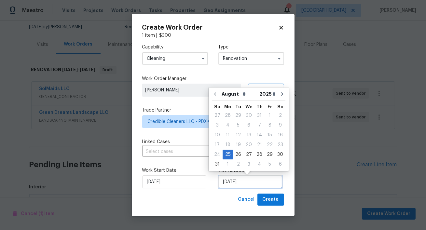
click at [238, 183] on input "[DATE]" at bounding box center [250, 181] width 64 height 13
click at [279, 93] on icon "Go to next month" at bounding box center [281, 93] width 5 height 5
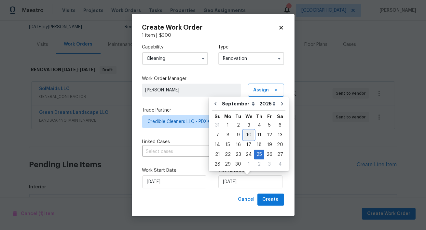
click at [245, 135] on div "10" at bounding box center [248, 134] width 11 height 9
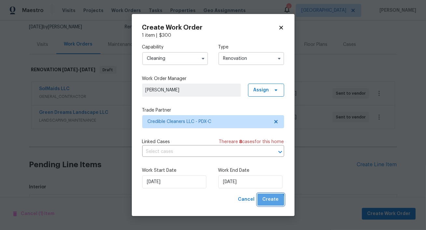
click at [270, 202] on span "Create" at bounding box center [271, 200] width 16 height 8
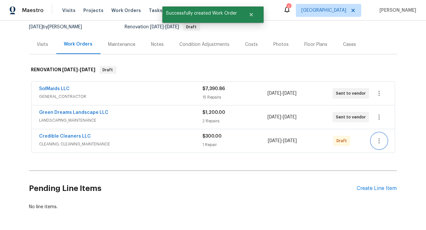
click at [380, 142] on icon "button" at bounding box center [379, 141] width 8 height 8
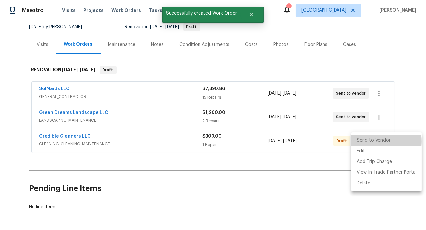
click at [377, 141] on li "Send to Vendor" at bounding box center [386, 140] width 70 height 11
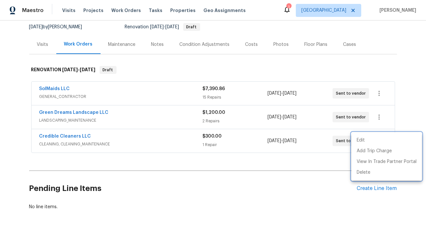
click at [306, 204] on div at bounding box center [213, 115] width 426 height 230
